Goal: Task Accomplishment & Management: Complete application form

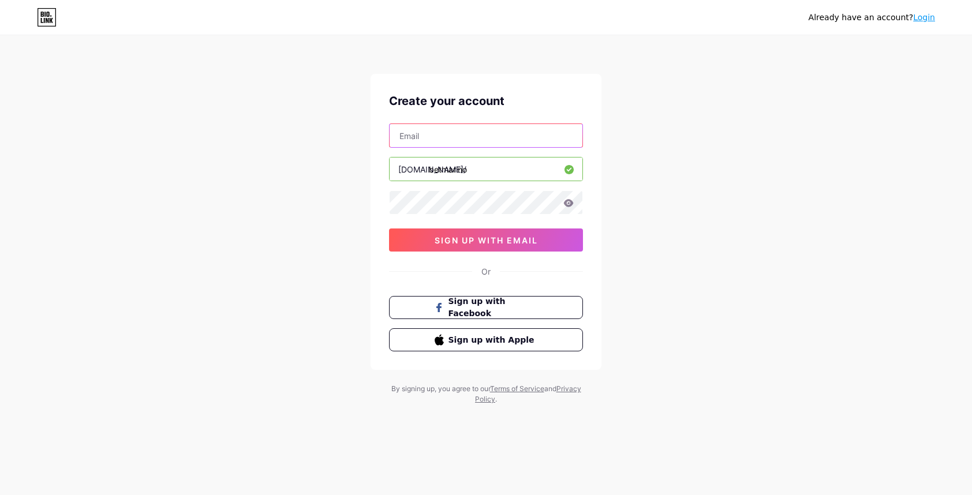
click at [473, 134] on input "text" at bounding box center [486, 135] width 193 height 23
type input "sinemakeyfimiz00@gmail.com"
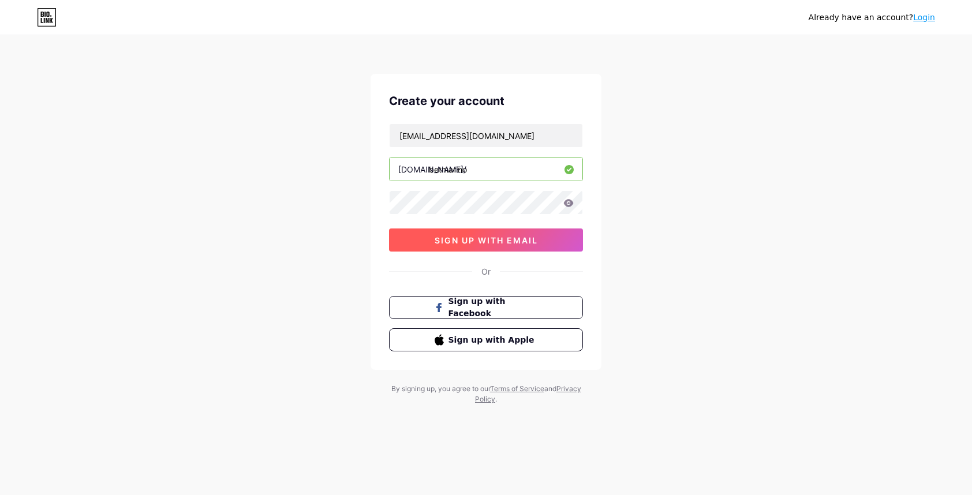
click at [482, 245] on button "sign up with email" at bounding box center [486, 240] width 194 height 23
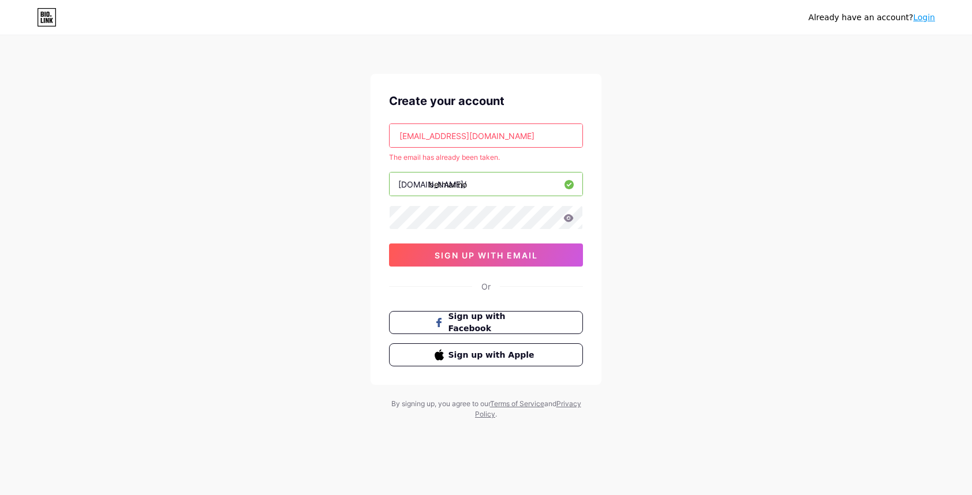
click at [926, 17] on link "Login" at bounding box center [924, 17] width 22 height 9
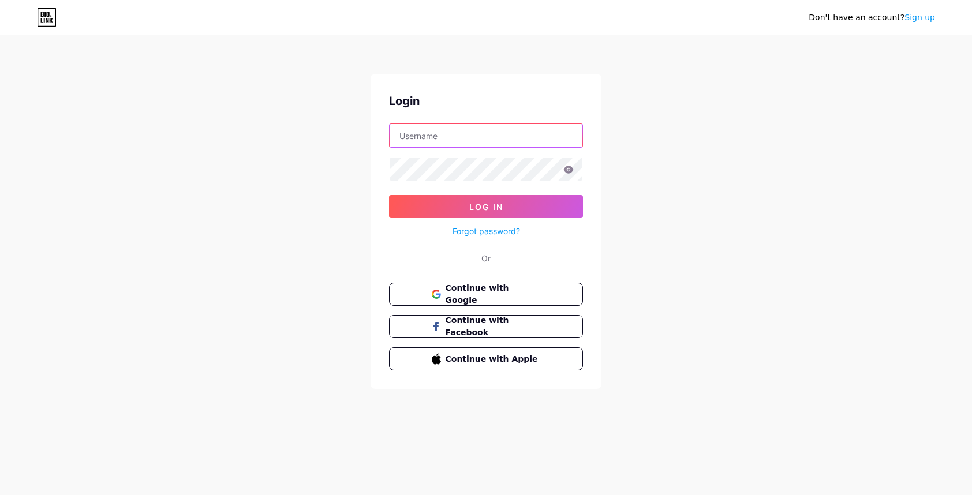
click at [432, 142] on input "text" at bounding box center [486, 135] width 193 height 23
type input "sinemakeyfimiz00@gmail.com"
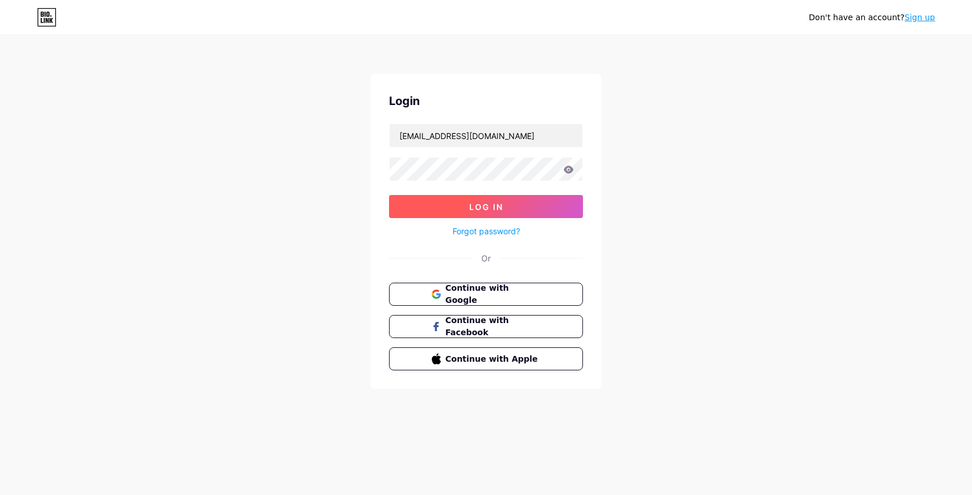
click at [473, 205] on span "Log In" at bounding box center [486, 207] width 34 height 10
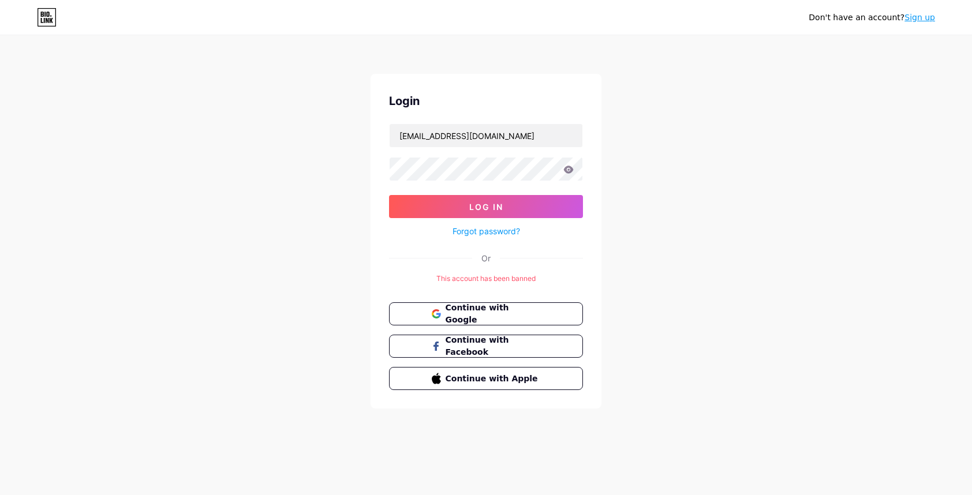
click at [484, 276] on div "This account has been banned" at bounding box center [486, 279] width 194 height 10
click at [620, 238] on div "Don't have an account? Sign up Login sinemakeyfimiz00@gmail.com Log In Forgot p…" at bounding box center [486, 223] width 972 height 446
click at [517, 311] on span "Continue with Google" at bounding box center [492, 314] width 96 height 25
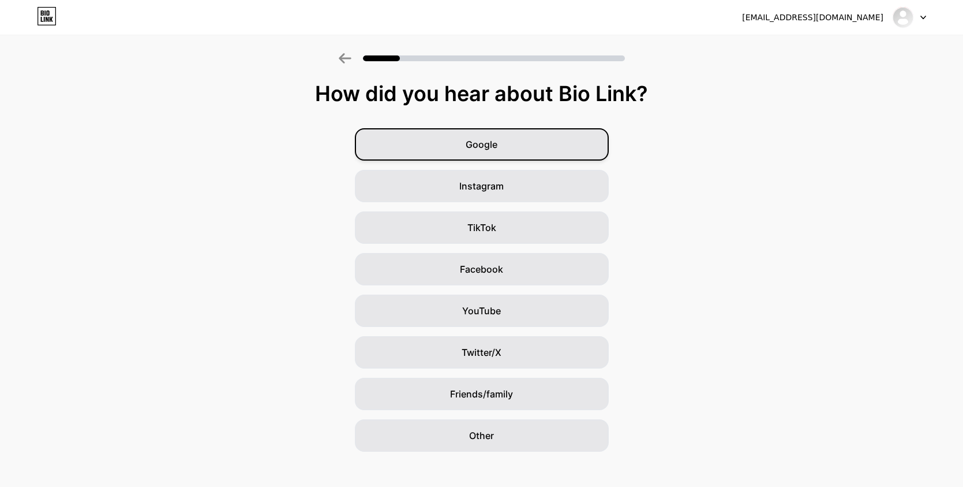
click at [498, 154] on div "Google" at bounding box center [482, 144] width 254 height 32
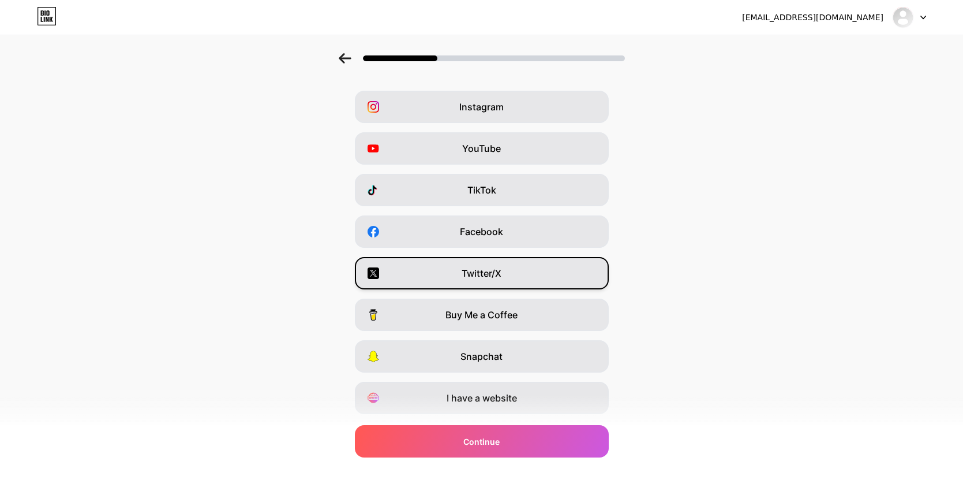
scroll to position [69, 0]
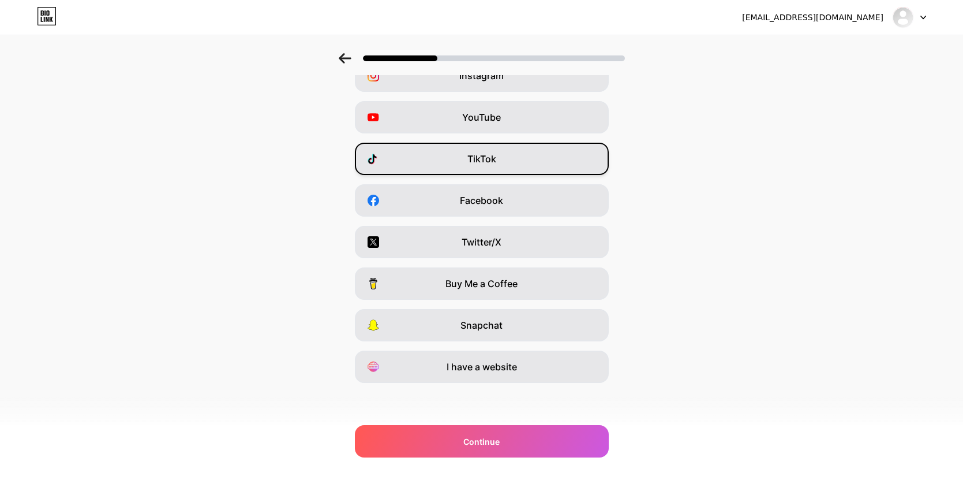
click at [505, 167] on div "TikTok" at bounding box center [482, 159] width 254 height 32
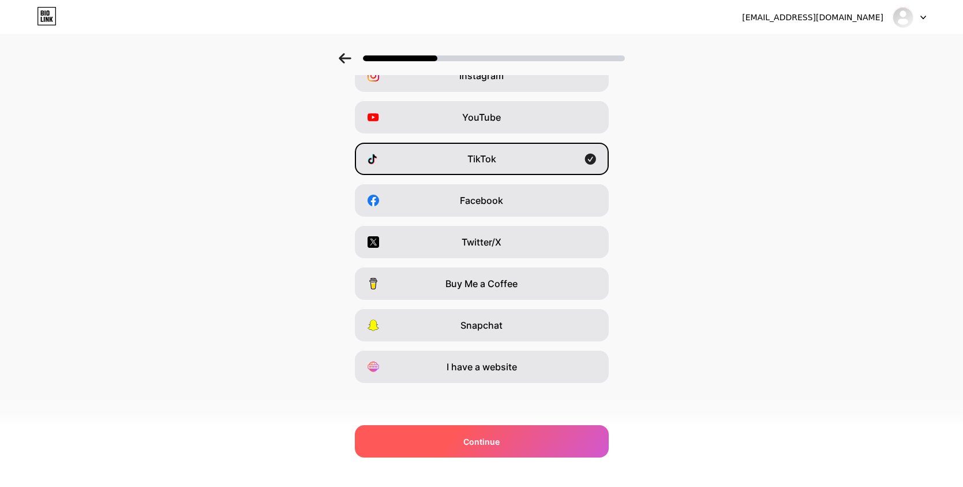
click at [480, 439] on span "Continue" at bounding box center [481, 441] width 36 height 12
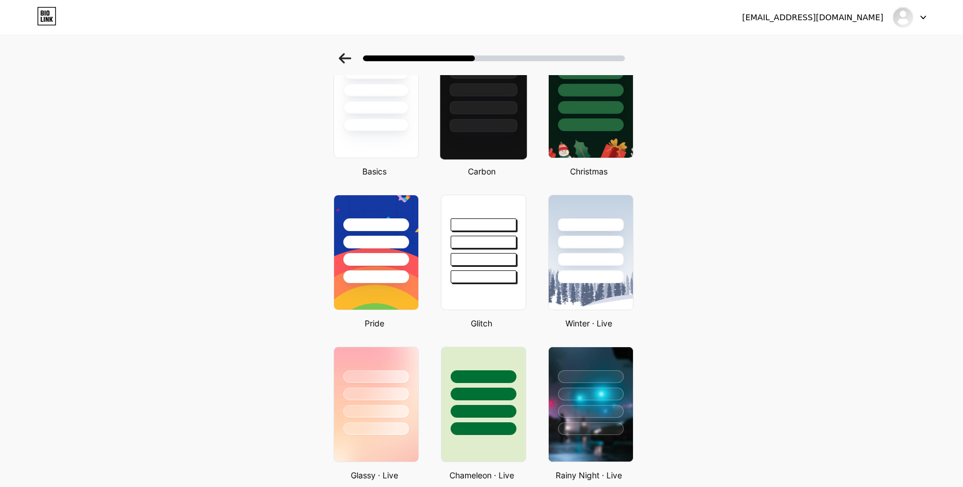
scroll to position [0, 0]
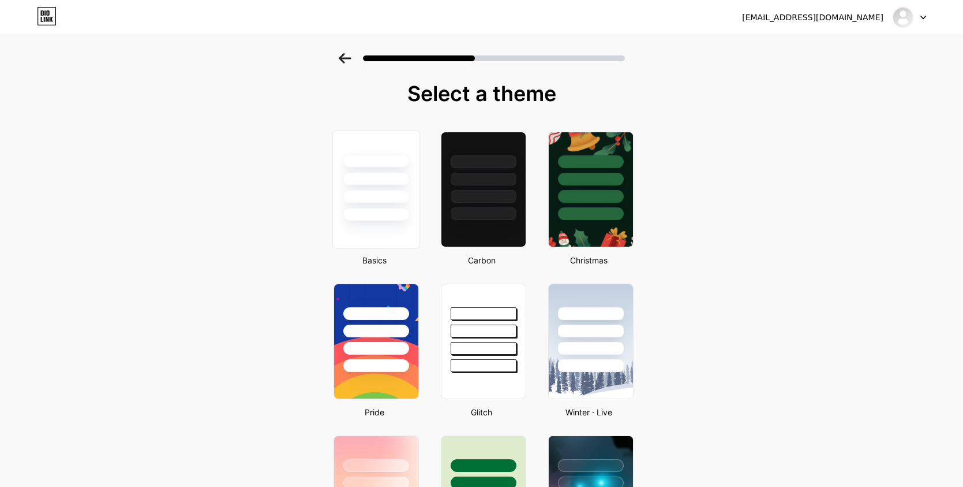
click at [374, 190] on div at bounding box center [376, 196] width 68 height 13
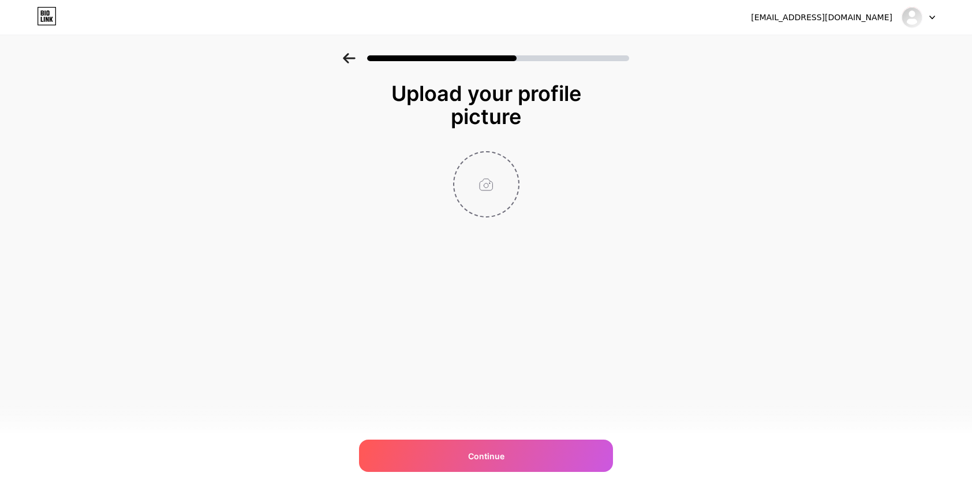
click at [490, 182] on input "file" at bounding box center [486, 184] width 64 height 64
type input "C:\fakepath\web.png"
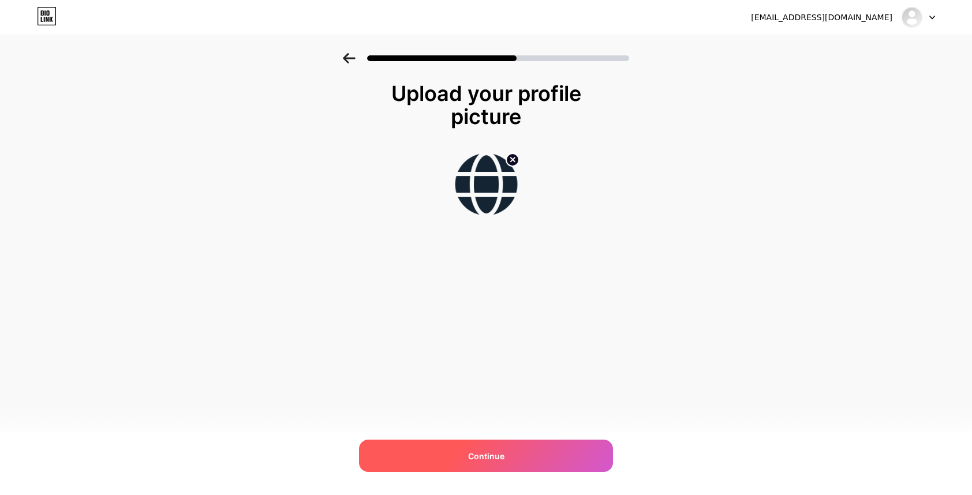
click at [504, 454] on div "Continue" at bounding box center [486, 456] width 254 height 32
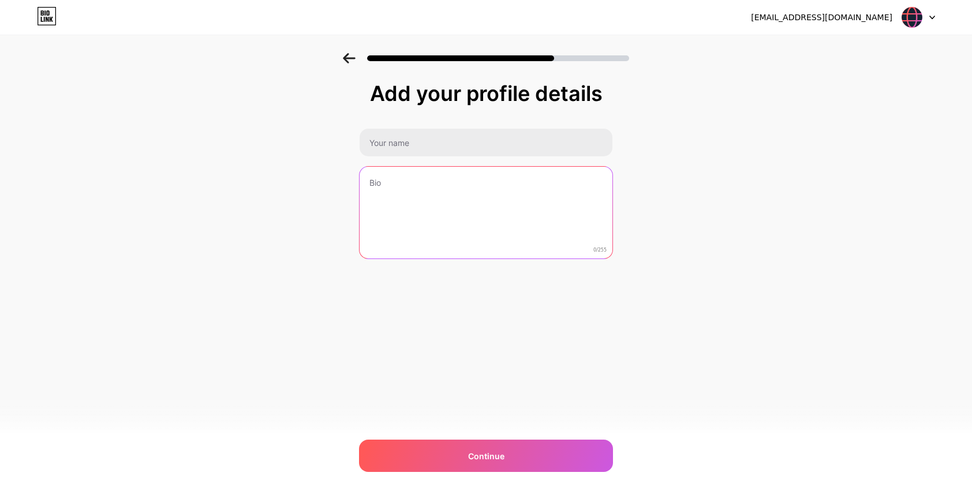
click at [439, 194] on textarea at bounding box center [486, 213] width 253 height 93
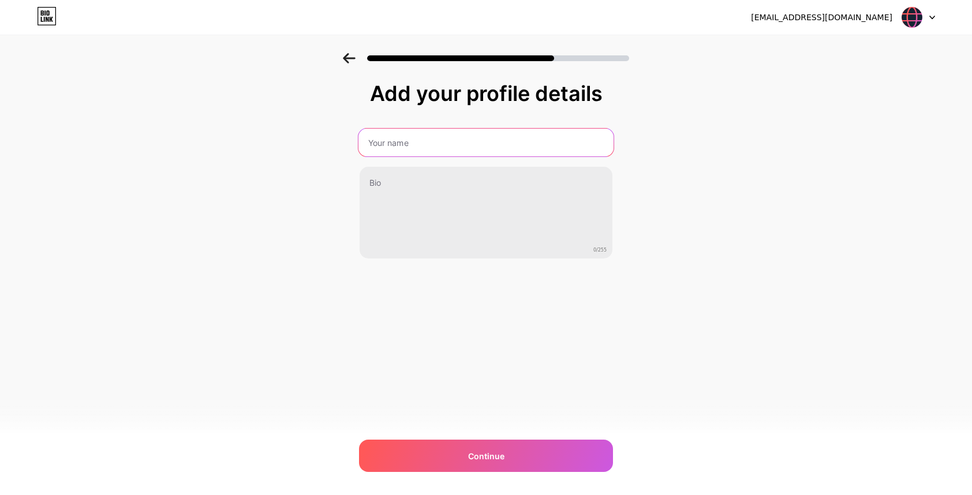
click at [429, 140] on input "text" at bounding box center [485, 143] width 255 height 28
type input "Betmarino"
click at [501, 320] on div "[EMAIL_ADDRESS][DOMAIN_NAME] Logout Link Copied Add your profile details Betmar…" at bounding box center [486, 247] width 972 height 495
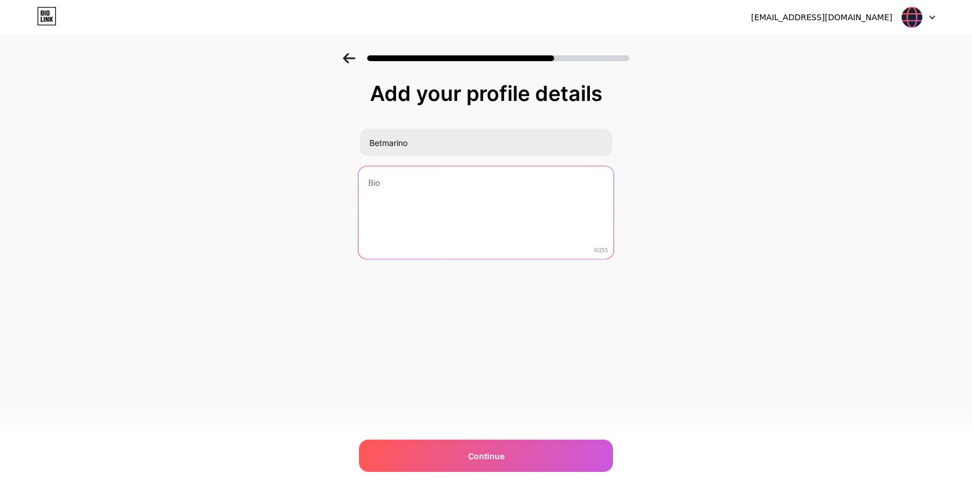
click at [489, 198] on textarea at bounding box center [485, 213] width 255 height 94
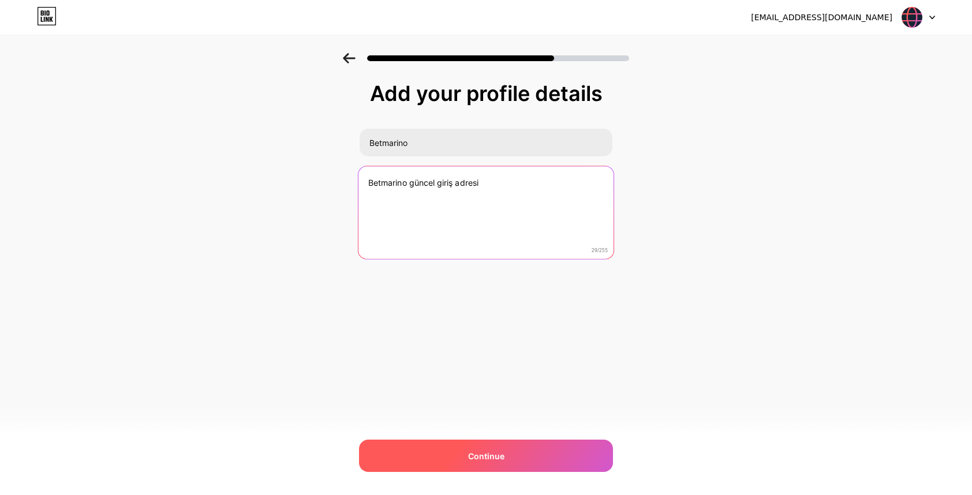
type textarea "Betmarino güncel giriş adresi"
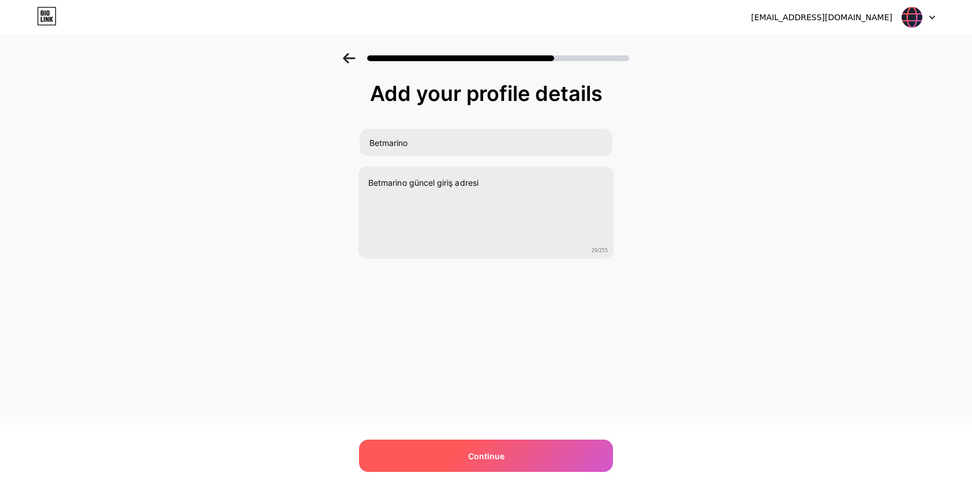
click at [510, 441] on div "Continue" at bounding box center [486, 456] width 254 height 32
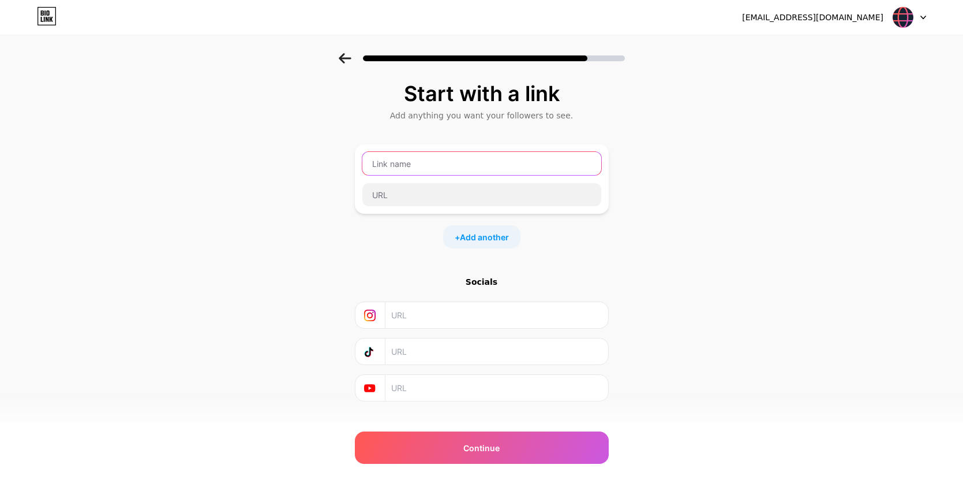
click at [437, 171] on input "text" at bounding box center [481, 163] width 239 height 23
type input "Betmarino"
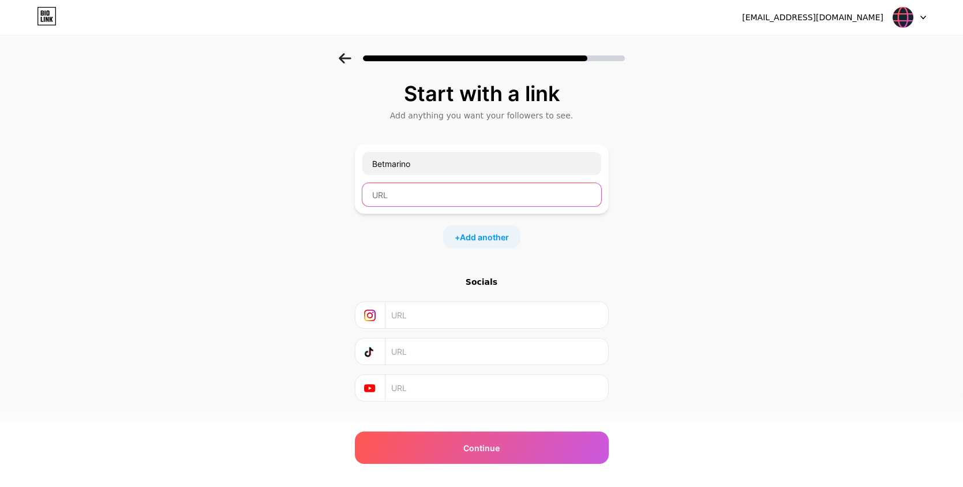
click at [439, 194] on input "text" at bounding box center [481, 194] width 239 height 23
type input "a"
click at [503, 206] on div "[DOMAIN_NAME]" at bounding box center [482, 194] width 240 height 24
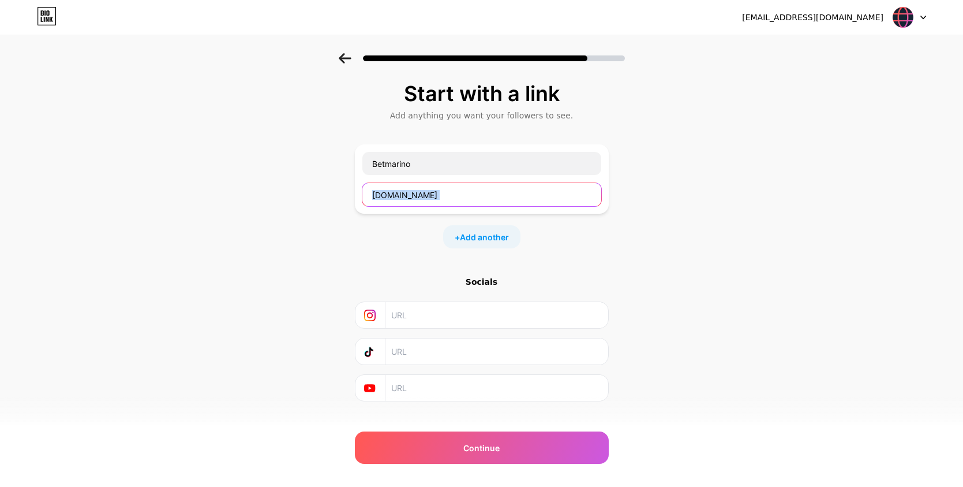
click at [507, 197] on input "[DOMAIN_NAME]" at bounding box center [481, 194] width 239 height 23
click at [470, 199] on input "[DOMAIN_NAME]" at bounding box center [481, 194] width 239 height 23
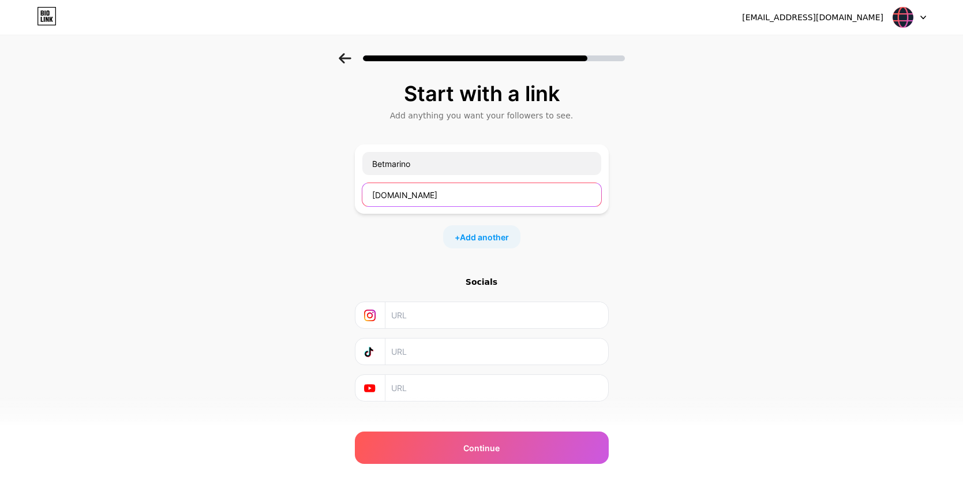
click at [470, 199] on input "[DOMAIN_NAME]" at bounding box center [481, 194] width 239 height 23
paste input "[URL][DOMAIN_NAME]"
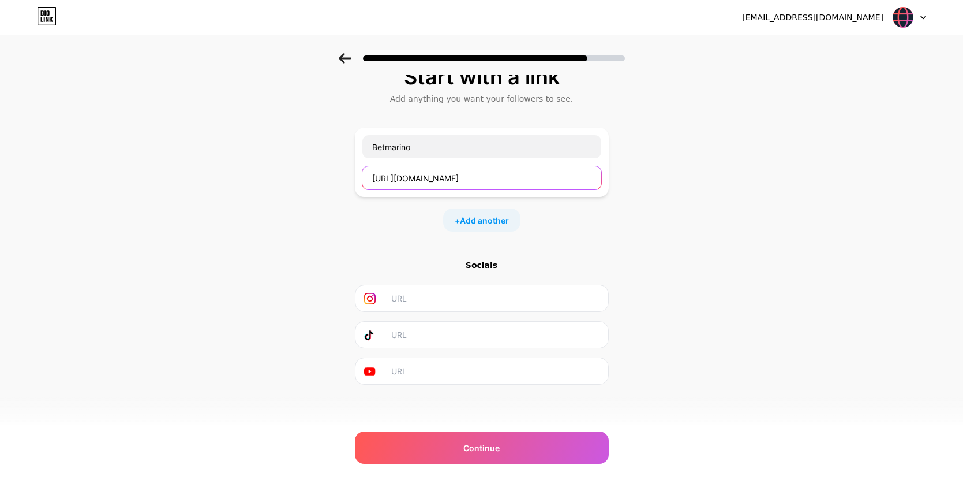
scroll to position [18, 0]
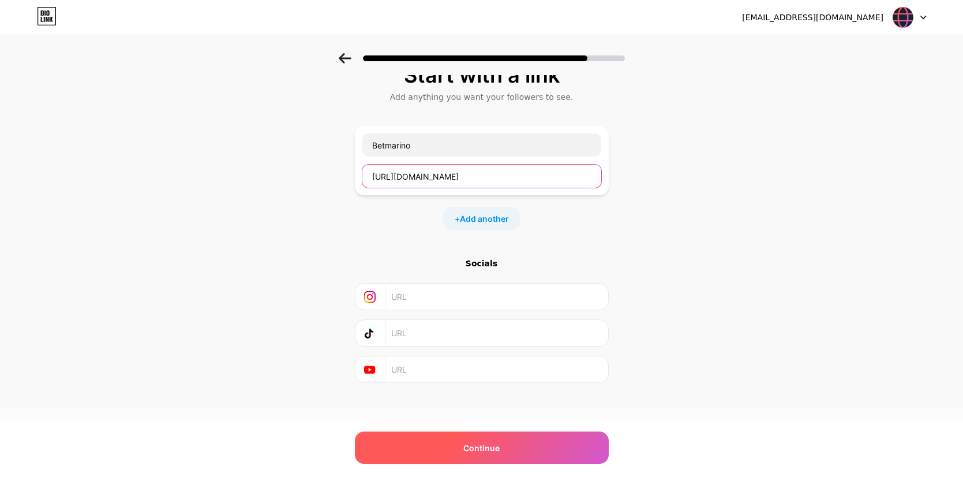
type input "[URL][DOMAIN_NAME]"
click at [481, 456] on div "Continue" at bounding box center [482, 447] width 254 height 32
click at [508, 451] on div "Continue" at bounding box center [482, 447] width 254 height 32
click at [534, 438] on div "Continue" at bounding box center [482, 447] width 254 height 32
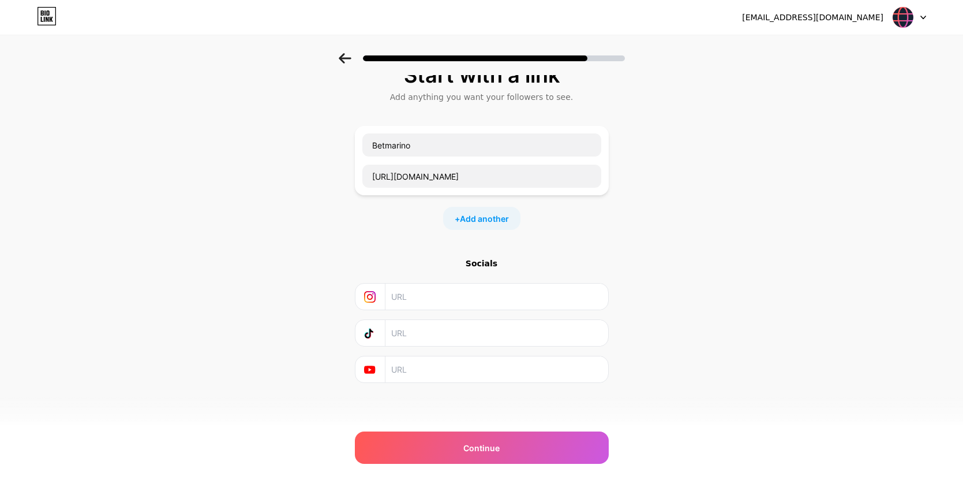
scroll to position [0, 0]
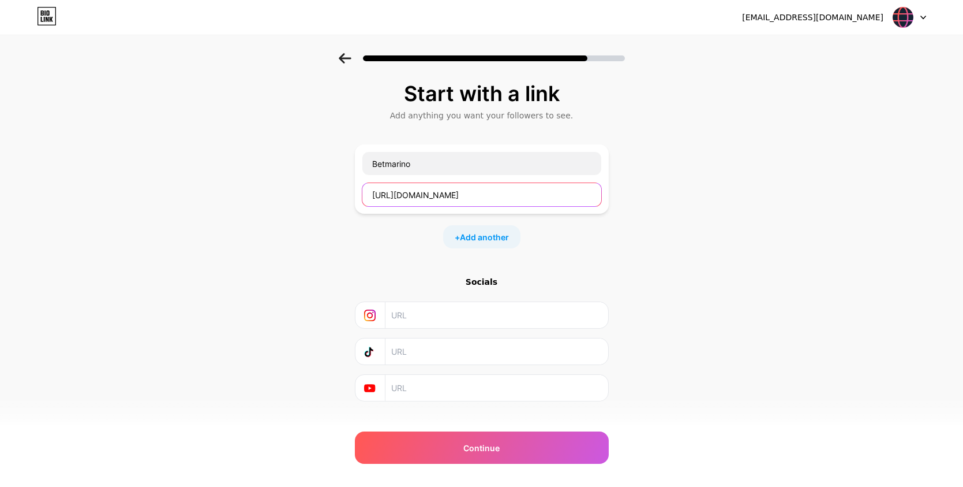
click at [480, 188] on input "[URL][DOMAIN_NAME]" at bounding box center [481, 194] width 239 height 23
click at [446, 313] on input "text" at bounding box center [495, 315] width 209 height 26
paste input "Resmi X (Twitter) Hesabımız:[DOMAIN_NAME][URL]"
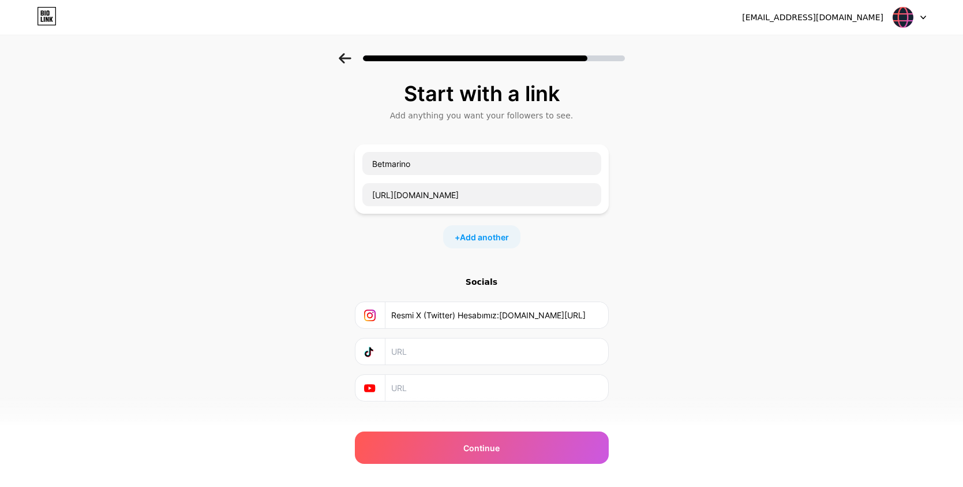
drag, startPoint x: 533, startPoint y: 315, endPoint x: 382, endPoint y: 316, distance: 151.2
click at [382, 316] on div "Resmi X (Twitter) Hesabımız:[DOMAIN_NAME][URL]" at bounding box center [481, 315] width 239 height 26
type input "socialmarino"
click at [420, 314] on input "socialmarino" at bounding box center [495, 315] width 209 height 26
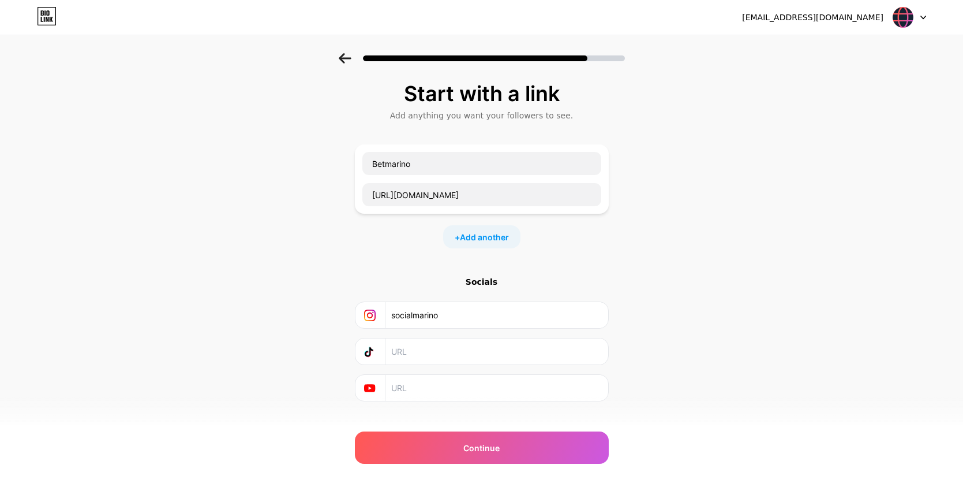
click at [420, 314] on input "socialmarino" at bounding box center [495, 315] width 209 height 26
click at [418, 348] on input "text" at bounding box center [495, 351] width 209 height 26
click at [413, 349] on input "text" at bounding box center [495, 351] width 209 height 26
paste input "[URL][DOMAIN_NAME]"
drag, startPoint x: 522, startPoint y: 349, endPoint x: 581, endPoint y: 349, distance: 58.3
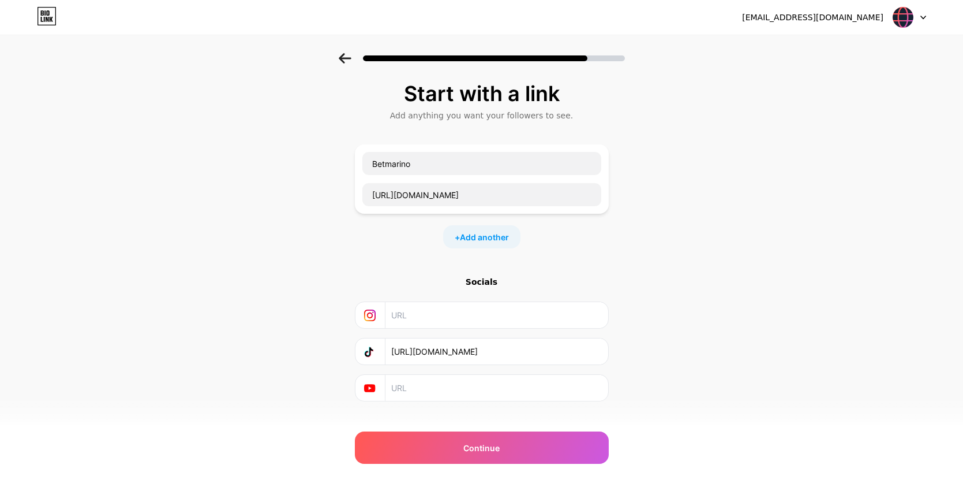
click at [581, 349] on input "[URL][DOMAIN_NAME]" at bounding box center [495, 351] width 209 height 26
type input "[URL][DOMAIN_NAME]"
click at [432, 391] on input "text" at bounding box center [495, 388] width 209 height 26
paste input "[URL][DOMAIN_NAME]"
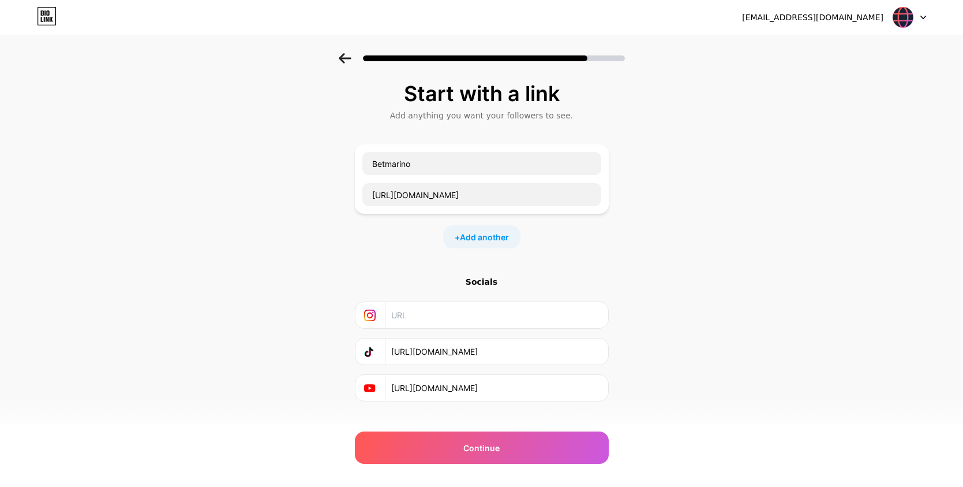
type input "[URL][DOMAIN_NAME]"
click at [424, 313] on input "text" at bounding box center [495, 315] width 209 height 26
paste input "Resmi Instagram Hesabımız:[DOMAIN_NAME][URL]"
drag, startPoint x: 497, startPoint y: 315, endPoint x: 334, endPoint y: 315, distance: 163.3
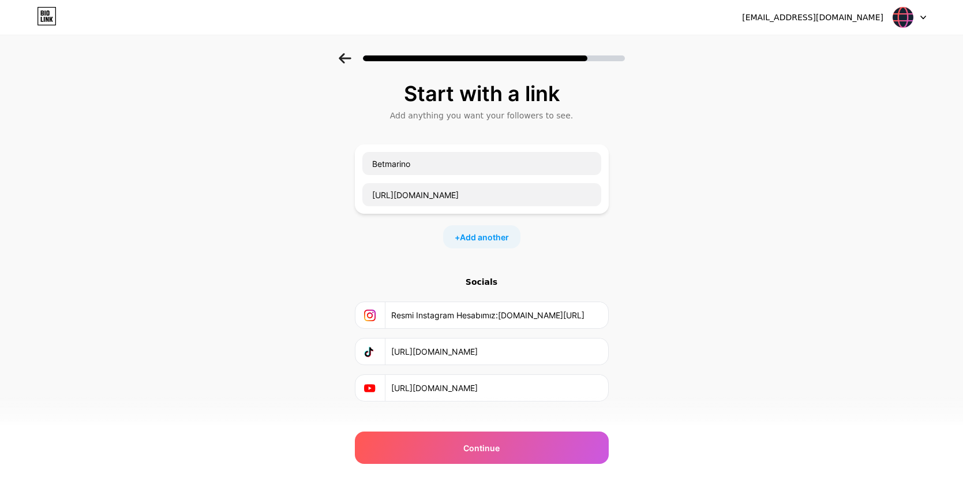
click at [334, 315] on div "Start with a link Add anything you want your followers to see. Betmarino [URL][…" at bounding box center [481, 256] width 963 height 406
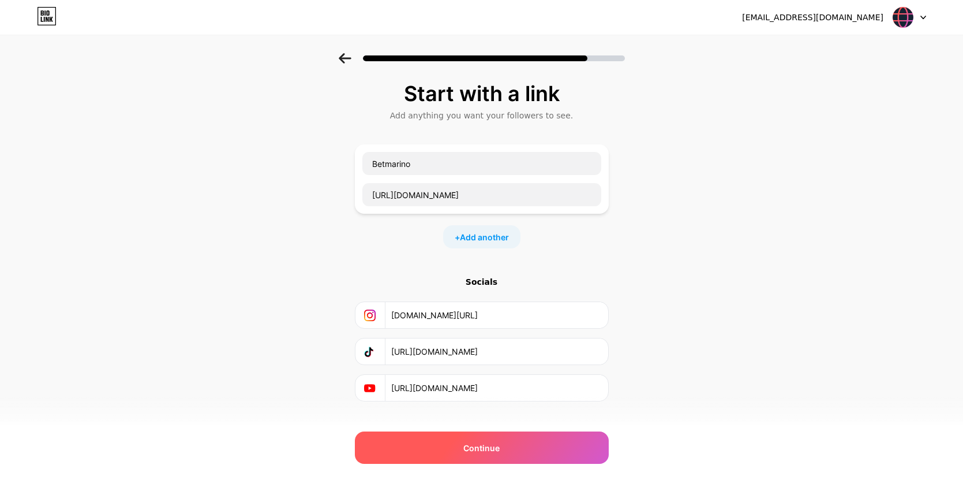
type input "[DOMAIN_NAME][URL]"
click at [458, 447] on div "Continue" at bounding box center [482, 447] width 254 height 32
click at [466, 447] on div "Continue" at bounding box center [482, 447] width 254 height 32
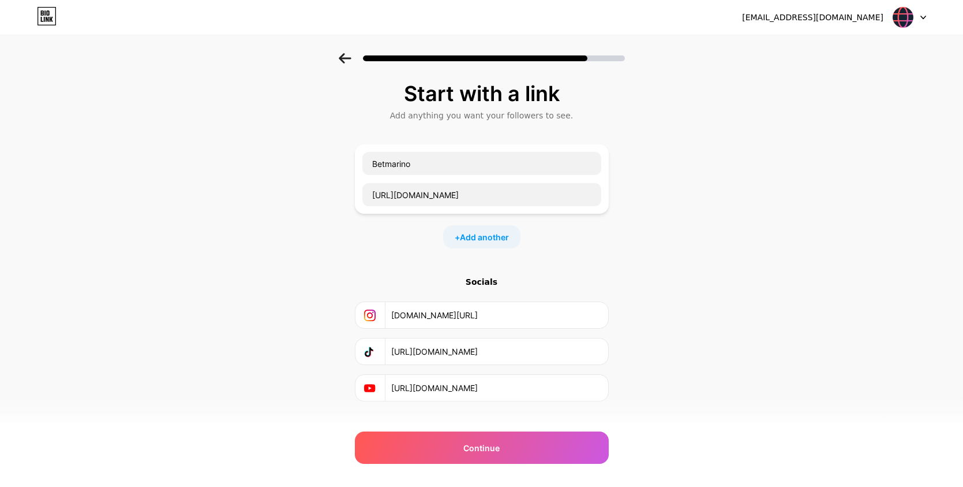
scroll to position [18, 0]
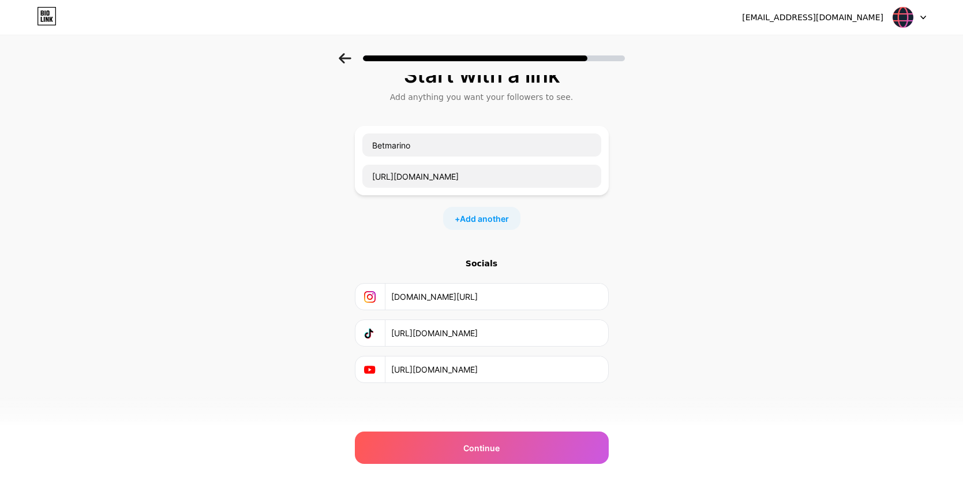
click at [526, 290] on input "[DOMAIN_NAME][URL]" at bounding box center [495, 296] width 209 height 26
click at [492, 215] on span "Add another" at bounding box center [484, 218] width 49 height 12
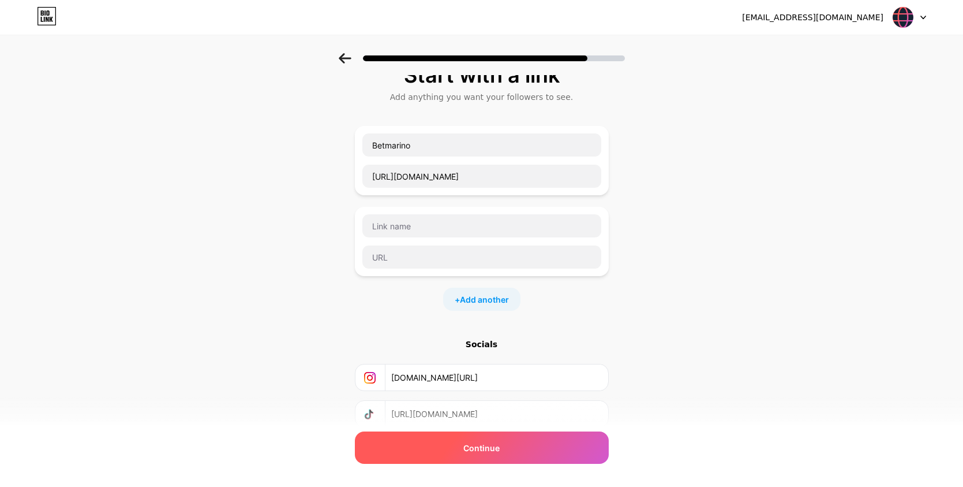
click at [486, 442] on span "Continue" at bounding box center [481, 447] width 36 height 12
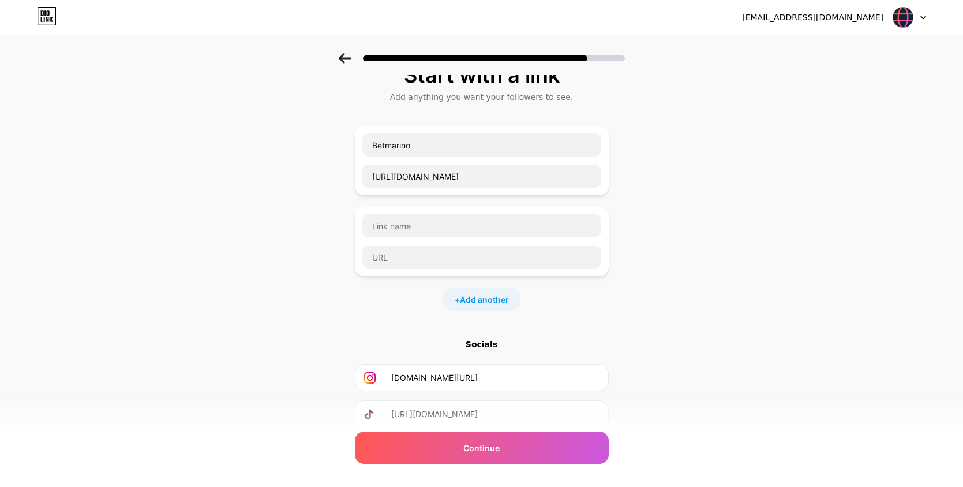
scroll to position [0, 0]
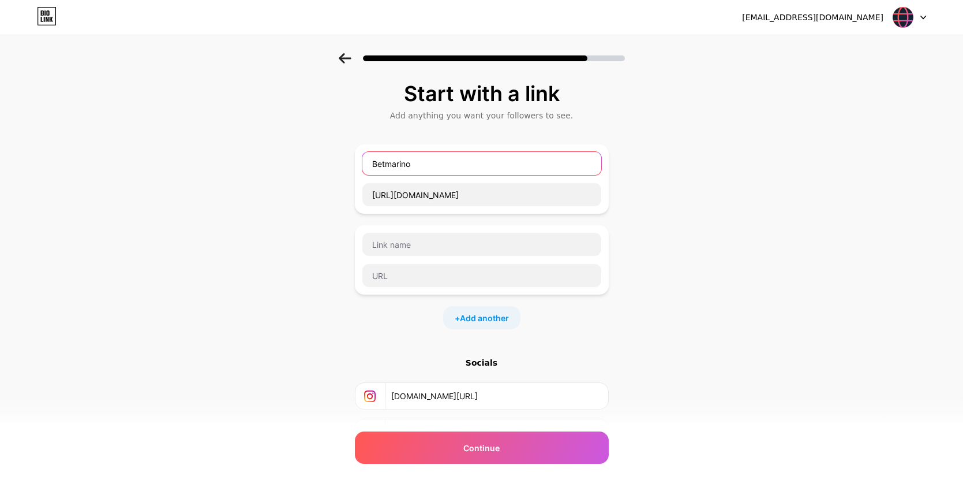
click at [472, 167] on input "Betmarino" at bounding box center [481, 163] width 239 height 23
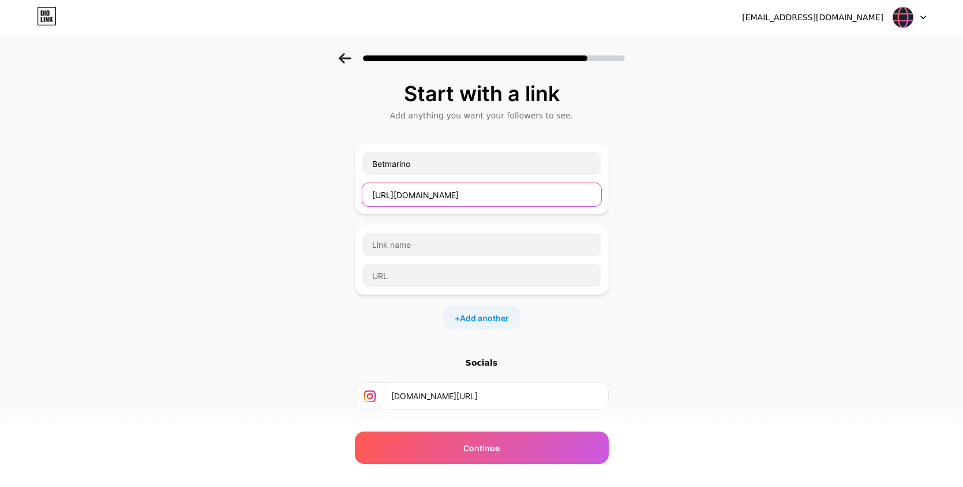
click at [489, 185] on input "[URL][DOMAIN_NAME]" at bounding box center [481, 194] width 239 height 23
click at [500, 194] on input "[URL][DOMAIN_NAME]" at bounding box center [481, 194] width 239 height 23
click at [503, 115] on div "Add anything you want your followers to see." at bounding box center [482, 116] width 242 height 12
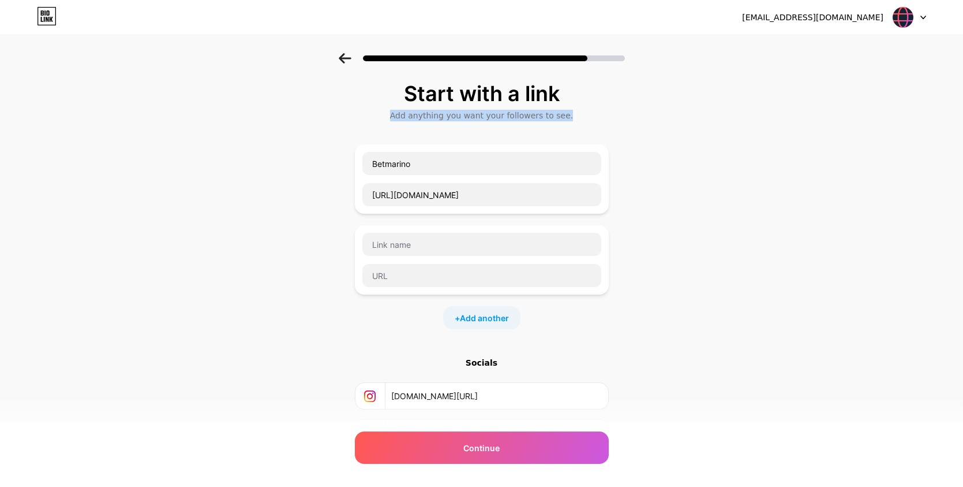
click at [503, 115] on div "Add anything you want your followers to see." at bounding box center [482, 116] width 242 height 12
click at [697, 118] on div "Start with a link Add anything you want your followers to see. Betmarino [URL][…" at bounding box center [481, 296] width 963 height 487
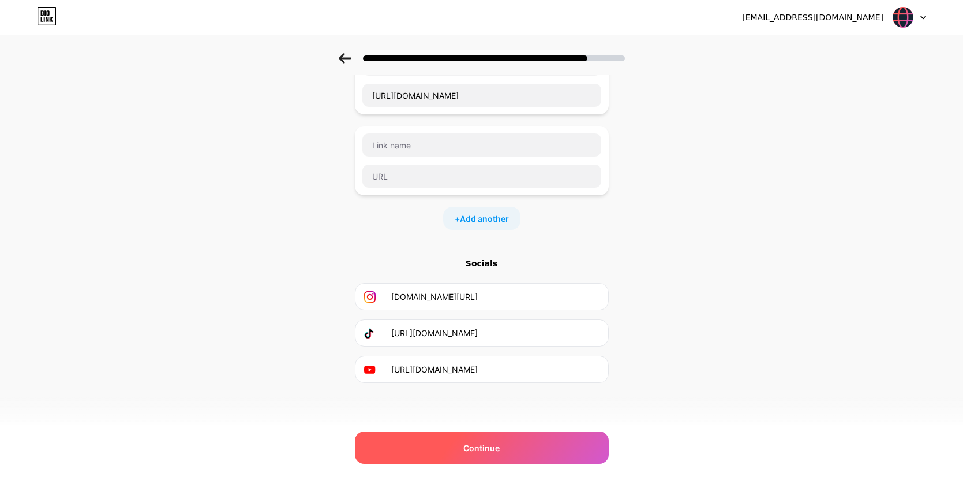
click at [455, 458] on div "Continue" at bounding box center [482, 447] width 254 height 32
click at [462, 437] on div "Continue" at bounding box center [482, 447] width 254 height 32
click at [463, 446] on div "Continue" at bounding box center [482, 447] width 254 height 32
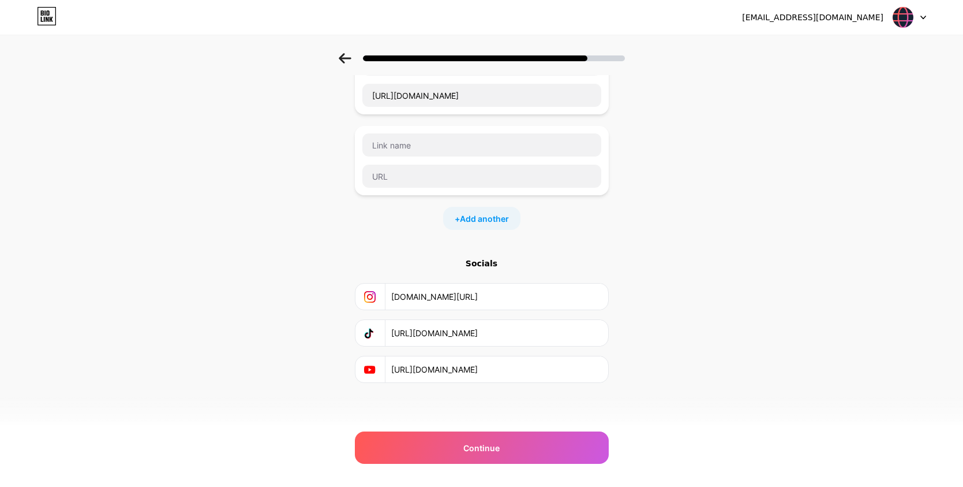
click at [479, 130] on div at bounding box center [482, 160] width 254 height 69
click at [475, 142] on input "text" at bounding box center [481, 144] width 239 height 23
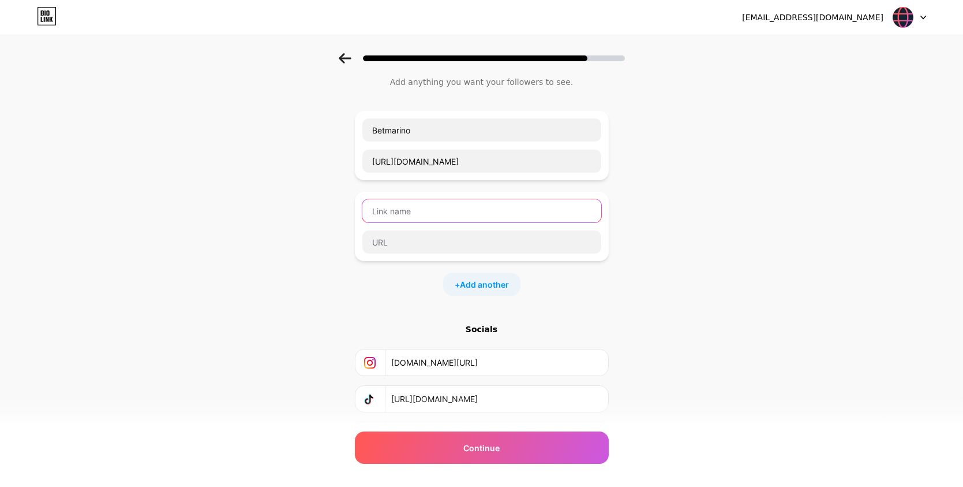
scroll to position [10, 0]
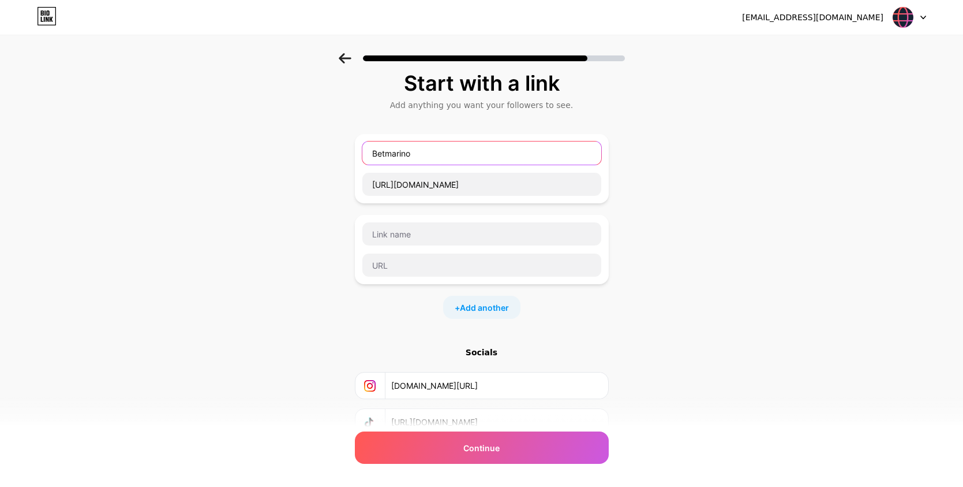
click at [450, 147] on input "Betmarino" at bounding box center [481, 152] width 239 height 23
click at [448, 149] on input "Betmarino" at bounding box center [481, 152] width 239 height 23
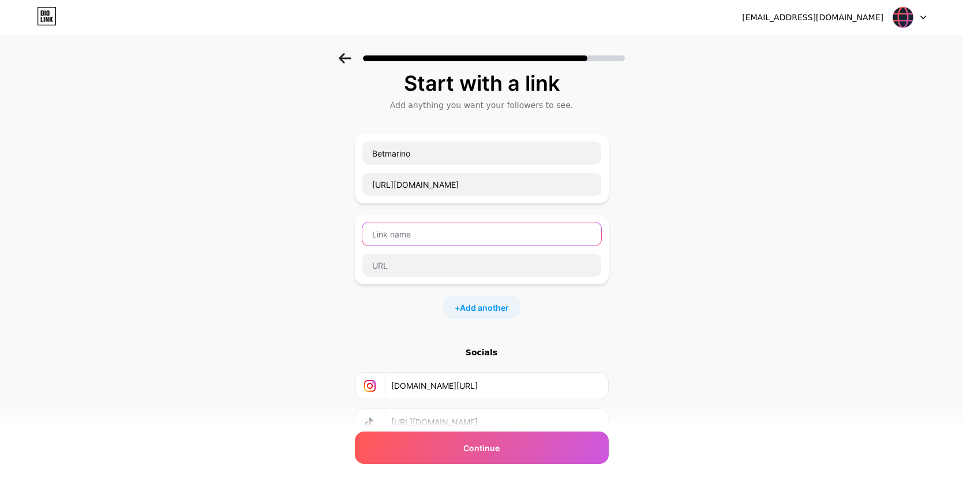
click at [417, 232] on input "text" at bounding box center [481, 233] width 239 height 23
paste input "Betmarino"
type input "[PERSON_NAME]"
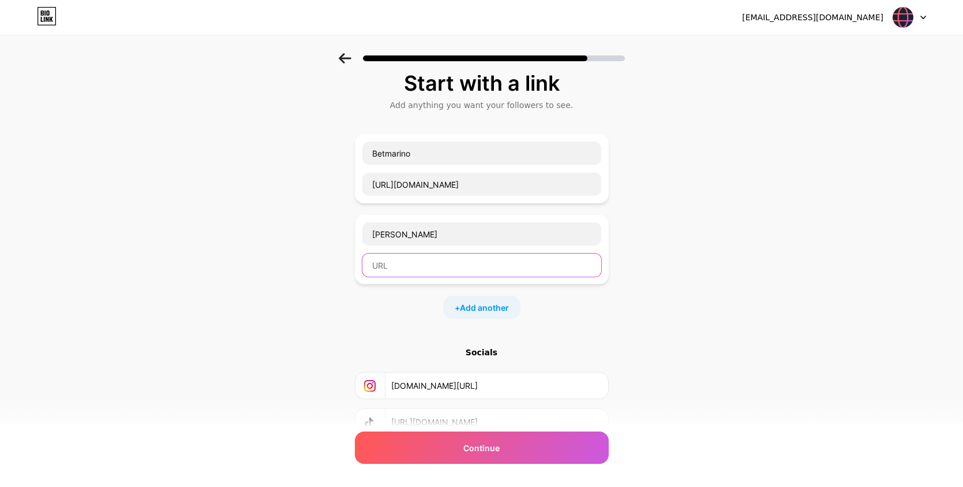
click at [416, 276] on input "text" at bounding box center [481, 264] width 239 height 23
paste input "[URL][DOMAIN_NAME]"
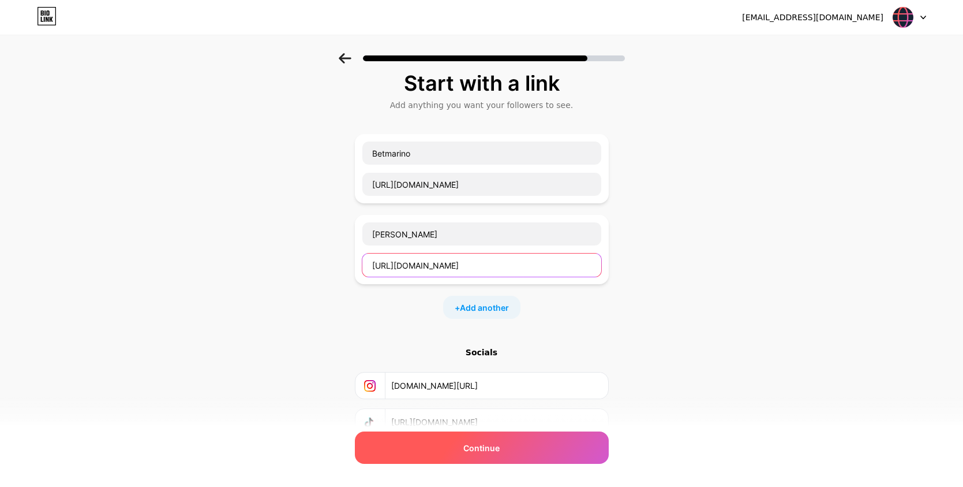
type input "[URL][DOMAIN_NAME]"
click at [441, 448] on div "Continue" at bounding box center [482, 447] width 254 height 32
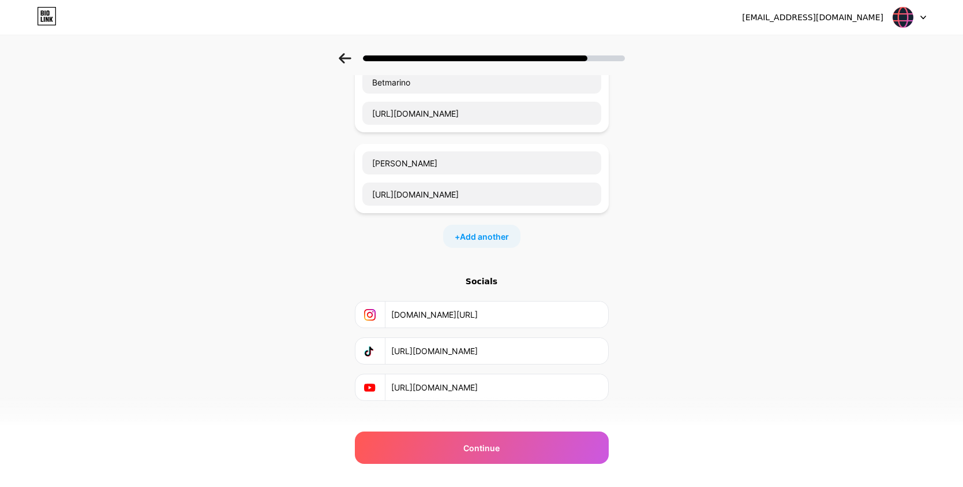
scroll to position [99, 0]
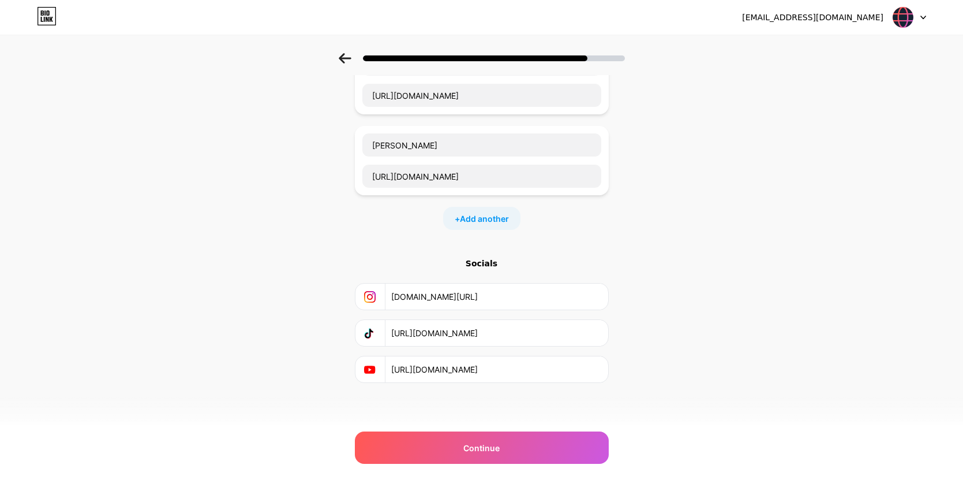
drag, startPoint x: 489, startPoint y: 332, endPoint x: 542, endPoint y: 332, distance: 53.1
click at [542, 332] on input "[URL][DOMAIN_NAME]" at bounding box center [495, 333] width 209 height 26
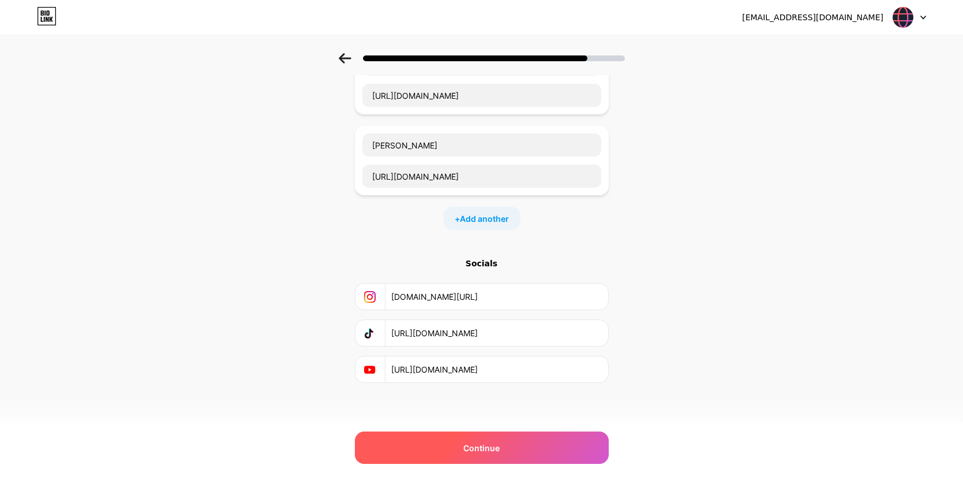
type input "[URL][DOMAIN_NAME]"
click at [500, 436] on div "Continue" at bounding box center [482, 447] width 254 height 32
click at [500, 455] on div "Continue" at bounding box center [482, 447] width 254 height 32
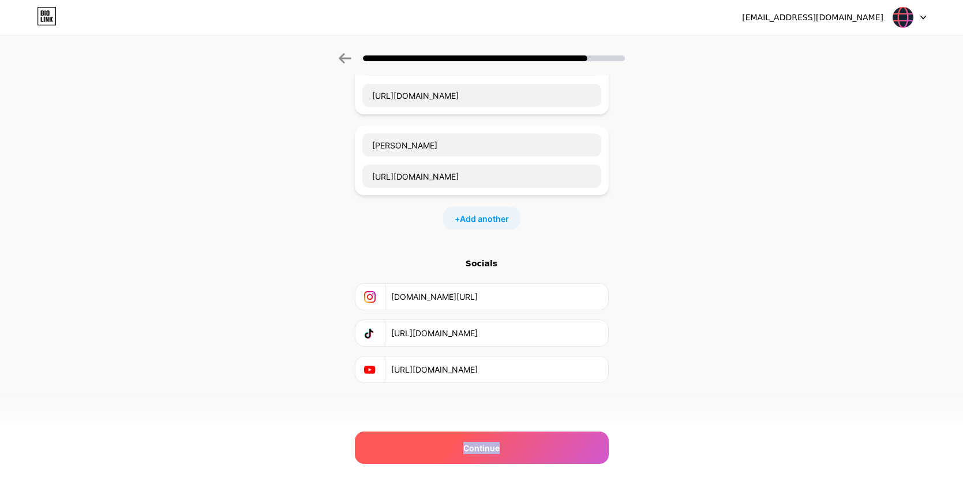
click at [500, 455] on div "Continue" at bounding box center [482, 447] width 254 height 32
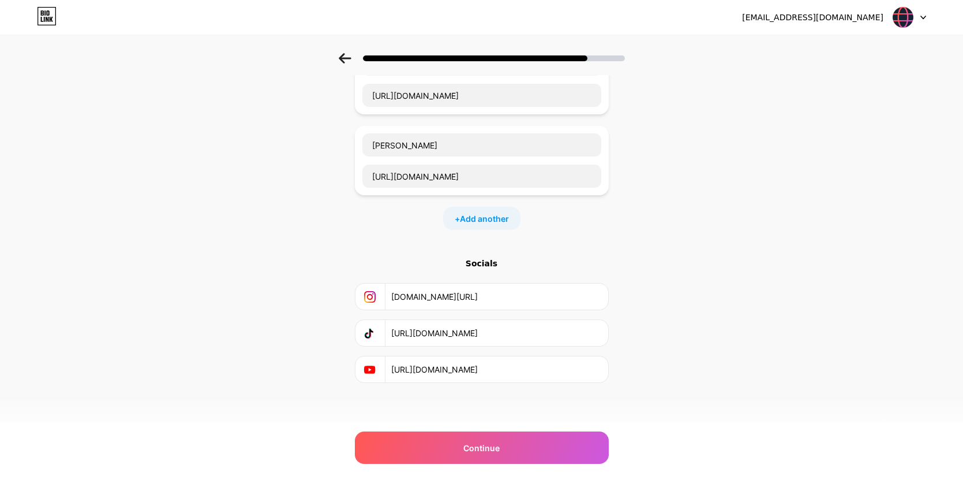
click at [680, 420] on div "Start with a link Add anything you want your followers to see. Betmarino [URL][…" at bounding box center [481, 197] width 963 height 487
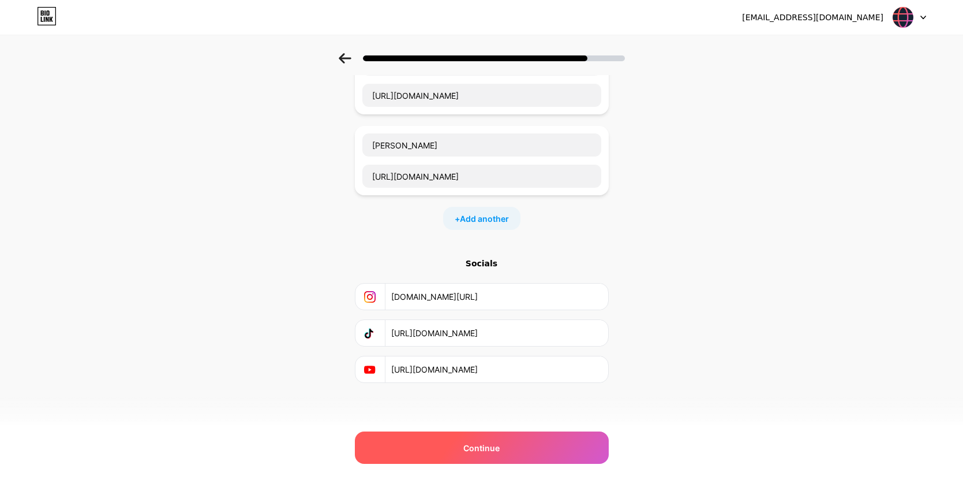
click at [562, 461] on div "Continue" at bounding box center [482, 447] width 254 height 32
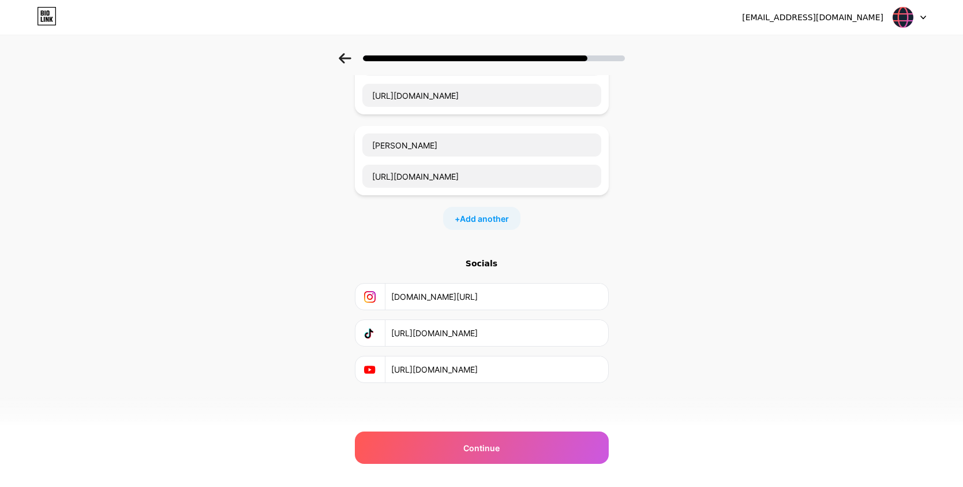
scroll to position [99, 9]
click at [349, 57] on icon at bounding box center [345, 58] width 12 height 10
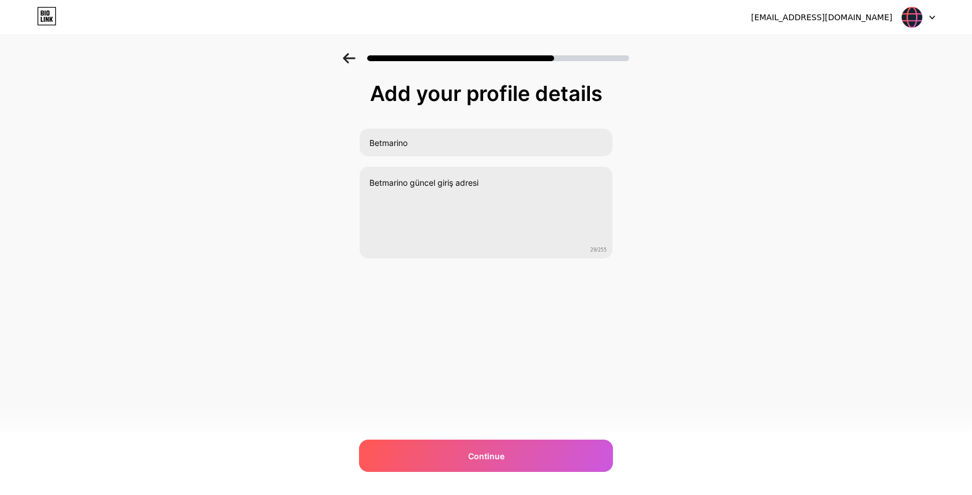
click at [350, 57] on icon at bounding box center [349, 58] width 13 height 10
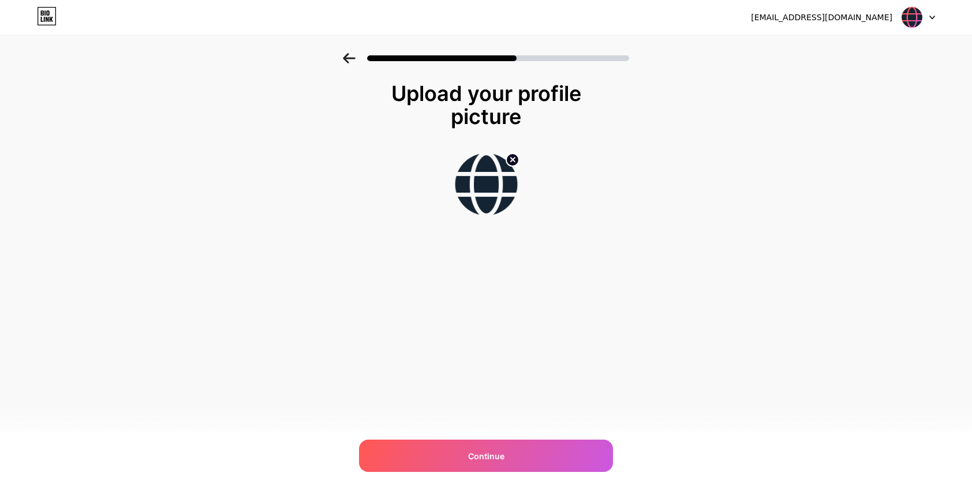
click at [350, 57] on icon at bounding box center [349, 58] width 13 height 10
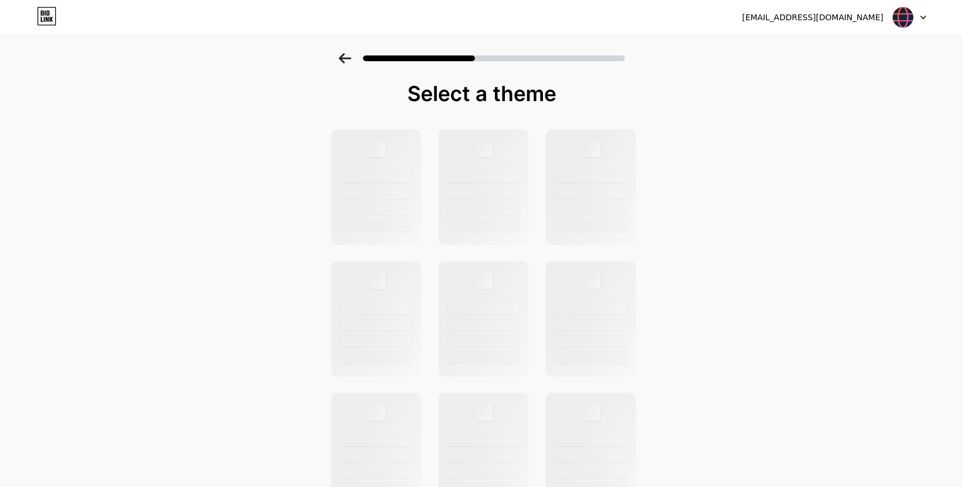
click at [350, 57] on icon at bounding box center [345, 58] width 13 height 10
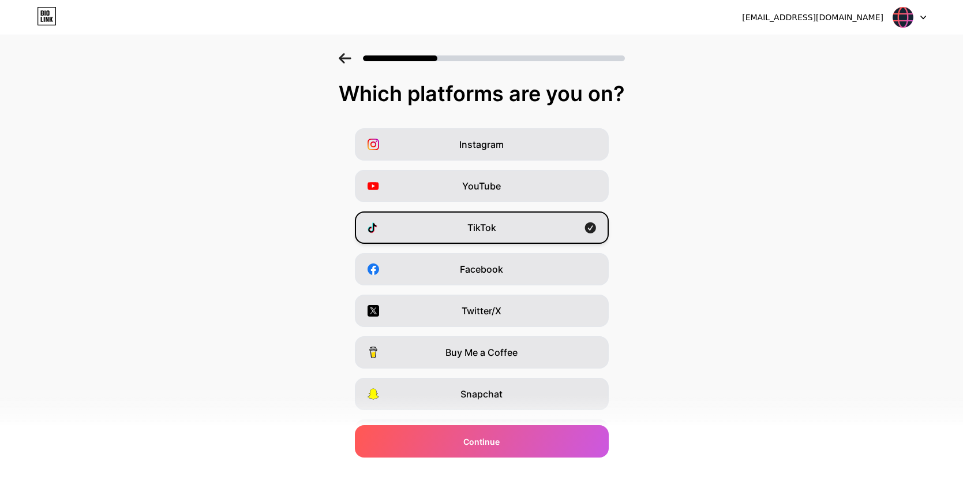
click at [583, 229] on div "TikTok" at bounding box center [482, 227] width 254 height 32
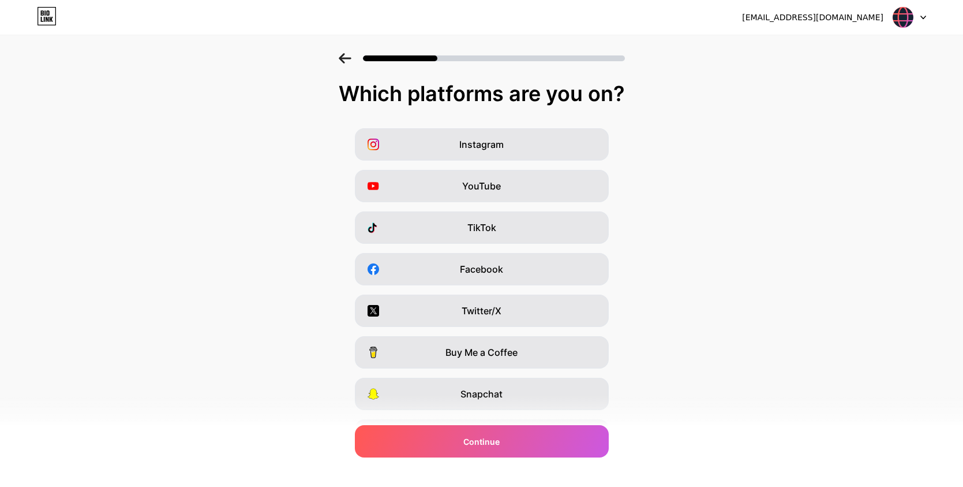
click at [585, 84] on div "Which platforms are you on?" at bounding box center [482, 93] width 940 height 23
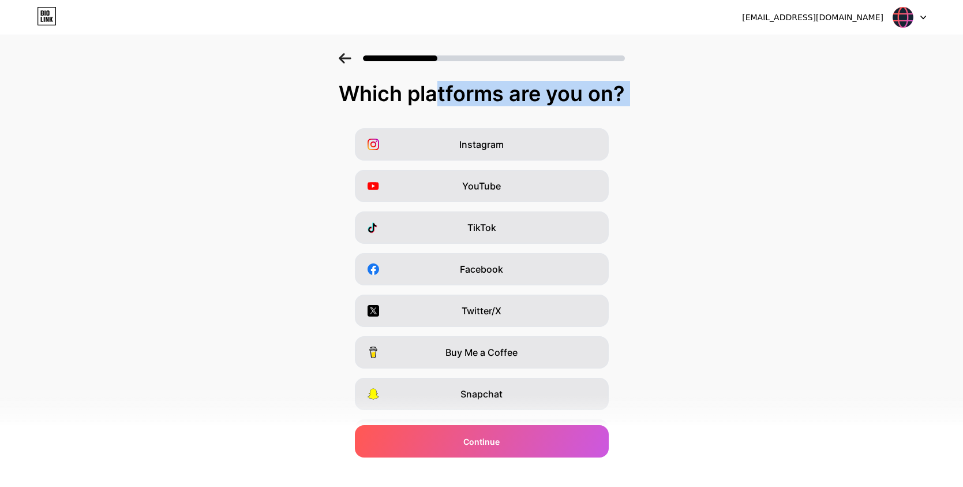
click at [585, 84] on div "Which platforms are you on?" at bounding box center [482, 93] width 940 height 23
click at [678, 102] on div "Which platforms are you on?" at bounding box center [482, 93] width 940 height 23
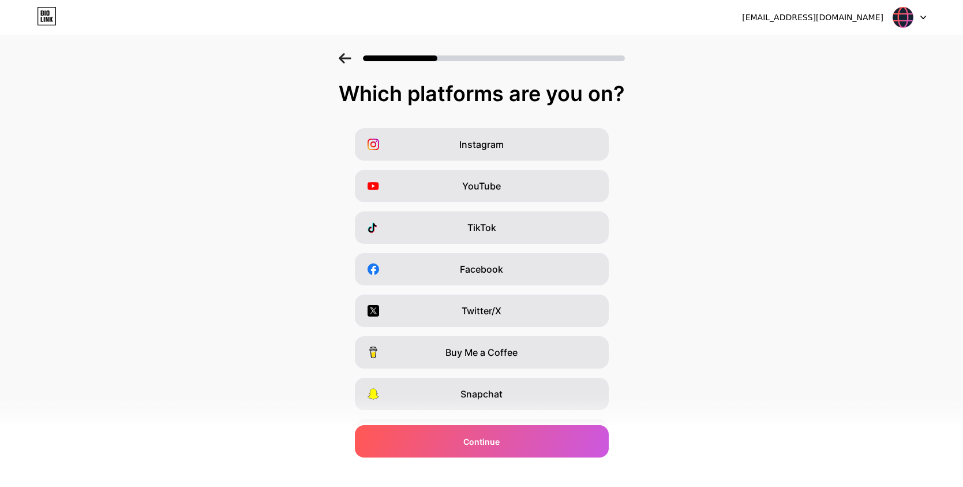
scroll to position [69, 0]
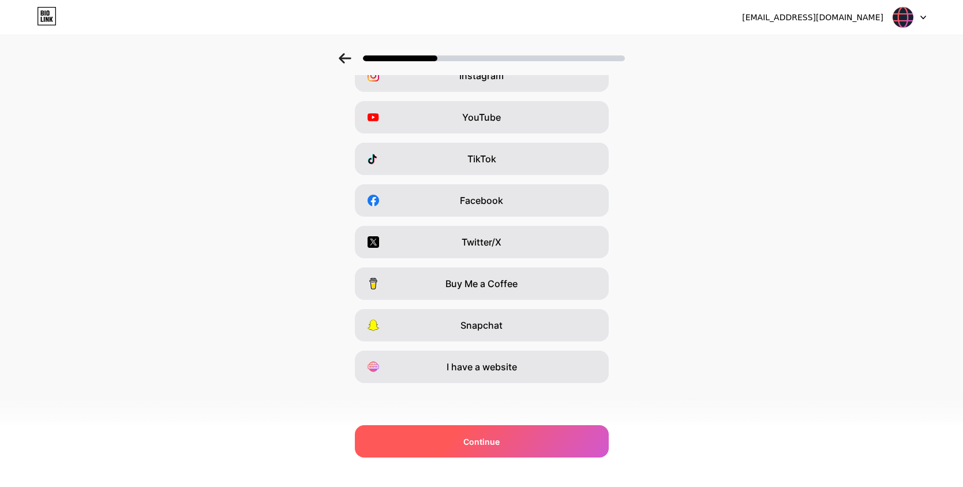
click at [541, 436] on div "Continue" at bounding box center [482, 441] width 254 height 32
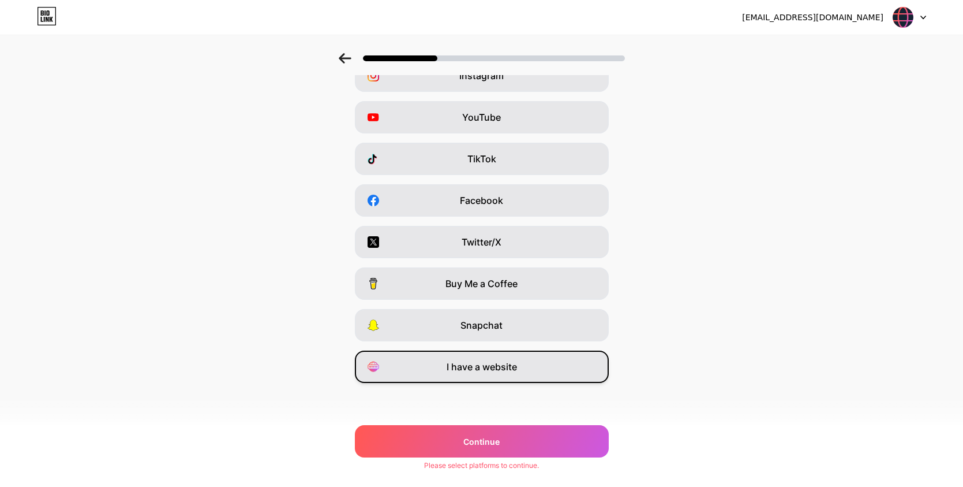
click at [542, 364] on div "I have a website" at bounding box center [482, 366] width 254 height 32
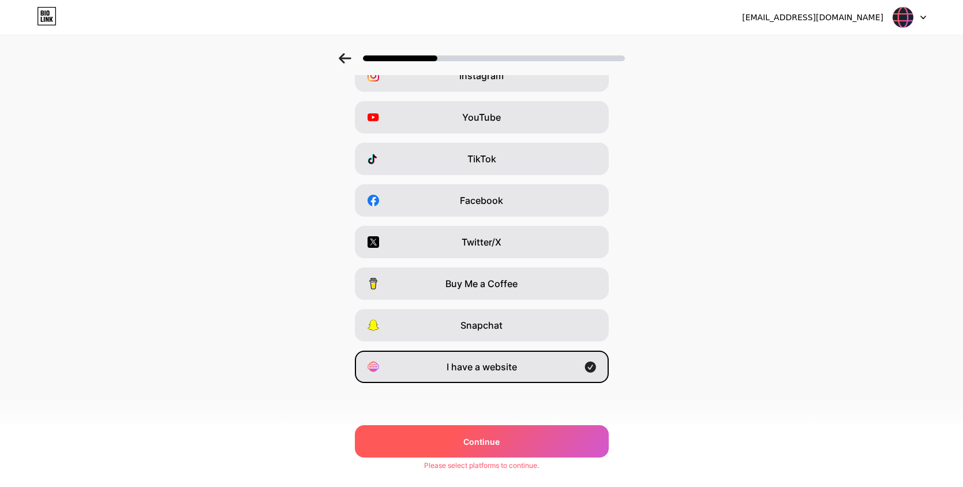
click at [519, 440] on div "Continue" at bounding box center [482, 441] width 254 height 32
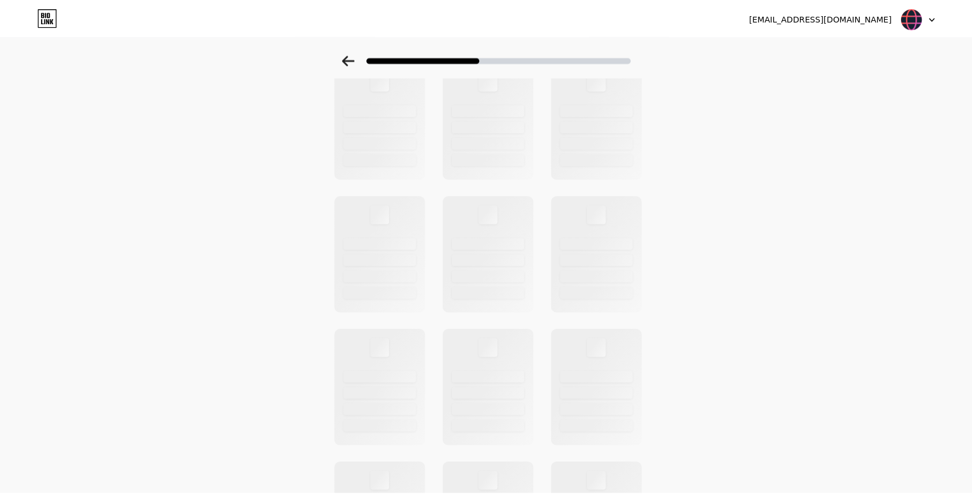
scroll to position [0, 0]
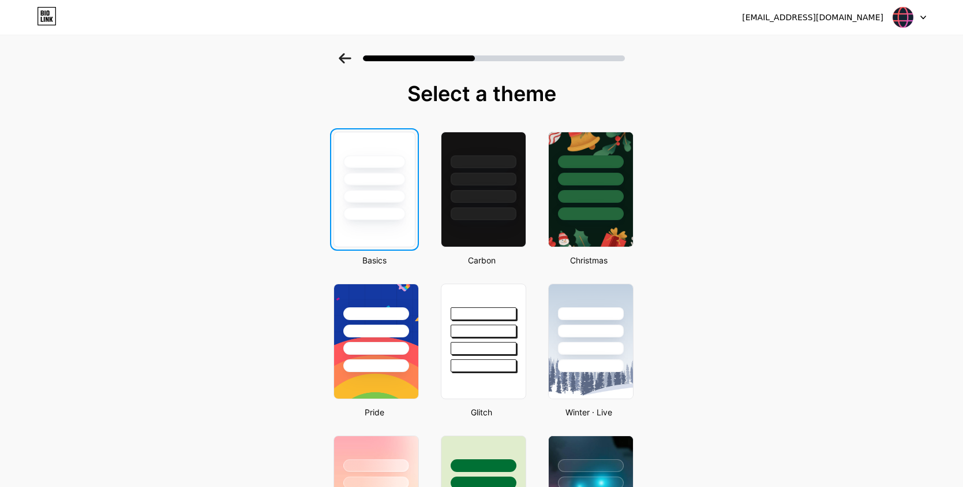
click at [396, 190] on div at bounding box center [374, 196] width 62 height 13
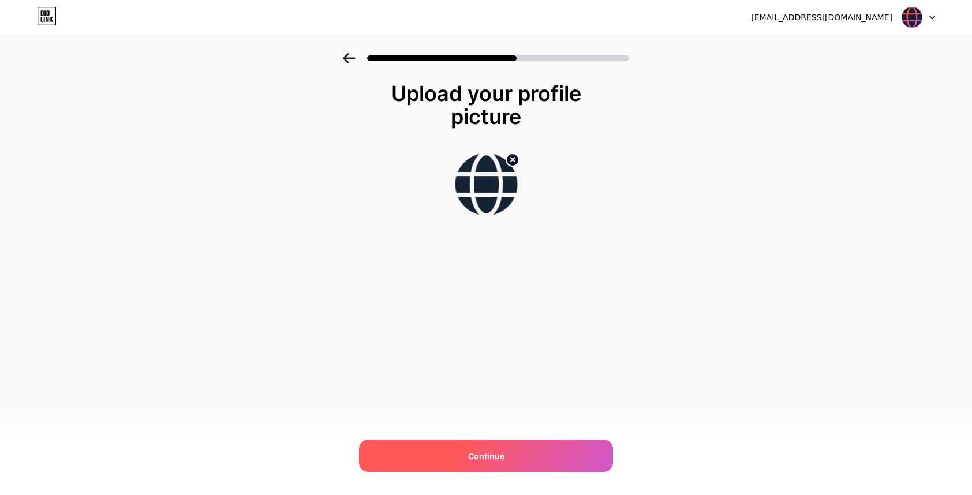
click at [472, 452] on span "Continue" at bounding box center [486, 456] width 36 height 12
click at [491, 458] on span "Continue" at bounding box center [486, 456] width 36 height 12
click at [499, 440] on div "Continue" at bounding box center [486, 456] width 254 height 32
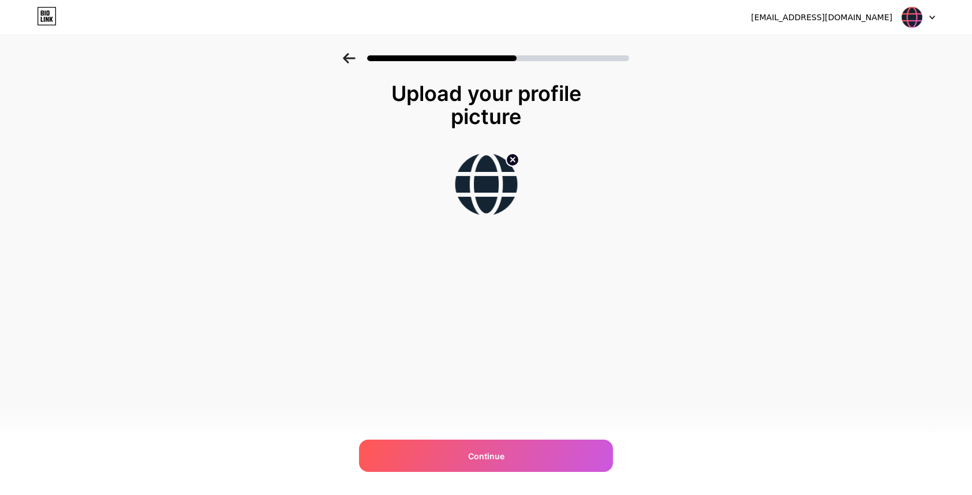
click at [512, 164] on circle at bounding box center [512, 160] width 13 height 13
click at [503, 177] on input "file" at bounding box center [486, 184] width 64 height 64
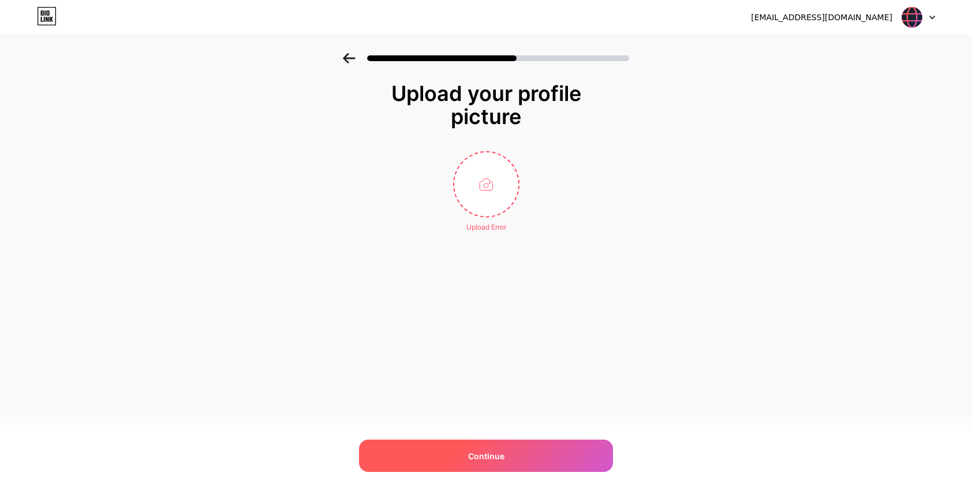
click at [508, 448] on div "Continue" at bounding box center [486, 456] width 254 height 32
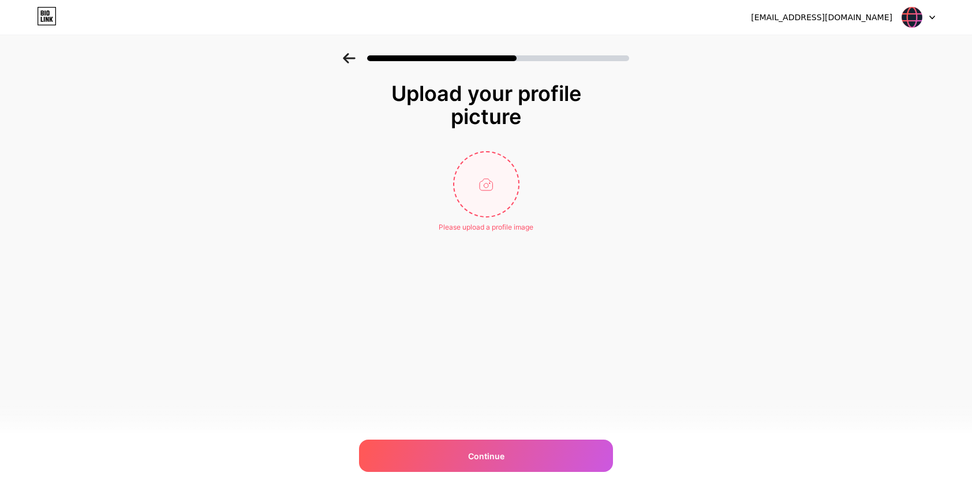
click at [489, 192] on input "file" at bounding box center [486, 184] width 64 height 64
click at [497, 195] on input "file" at bounding box center [486, 184] width 64 height 64
click at [502, 172] on input "file" at bounding box center [486, 184] width 64 height 64
type input "C:\fakepath\betmarino-sikayet.png"
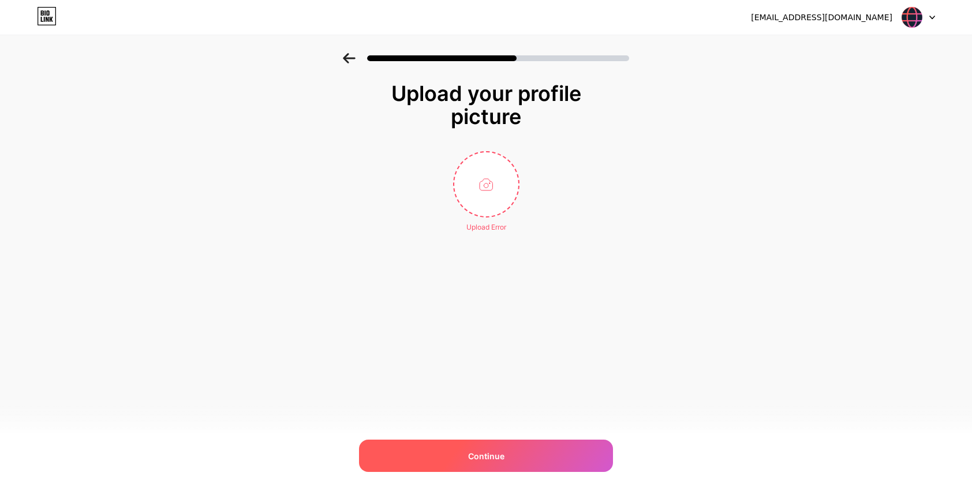
click at [487, 455] on span "Continue" at bounding box center [486, 456] width 36 height 12
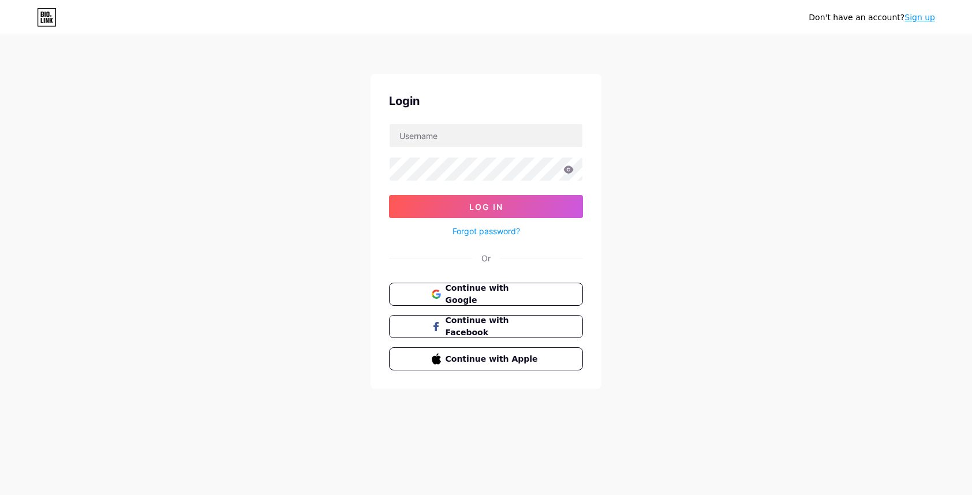
click at [683, 148] on div "Don't have an account? Sign up Login Log In Forgot password? Or Continue with G…" at bounding box center [486, 213] width 972 height 426
click at [506, 296] on span "Continue with Google" at bounding box center [492, 294] width 96 height 25
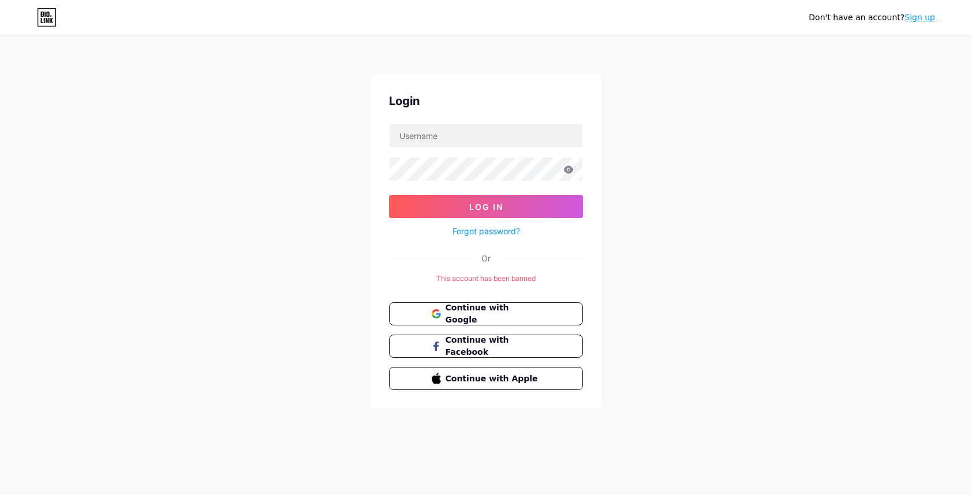
click at [524, 279] on div "This account has been banned" at bounding box center [486, 279] width 194 height 10
click at [404, 130] on input "text" at bounding box center [486, 135] width 193 height 23
click at [696, 118] on div "Don't have an account? Sign up Login Log In Forgot password? Or This account ha…" at bounding box center [486, 223] width 972 height 446
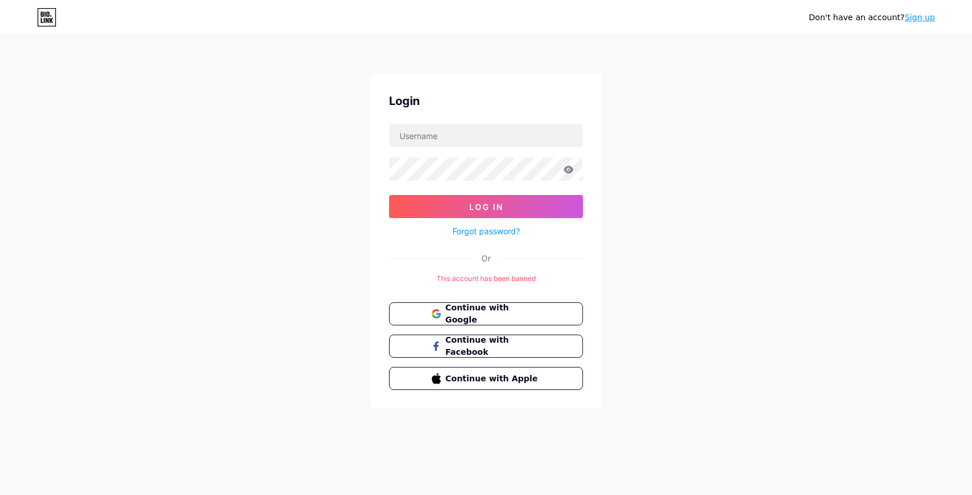
click at [929, 18] on link "Sign up" at bounding box center [919, 17] width 31 height 9
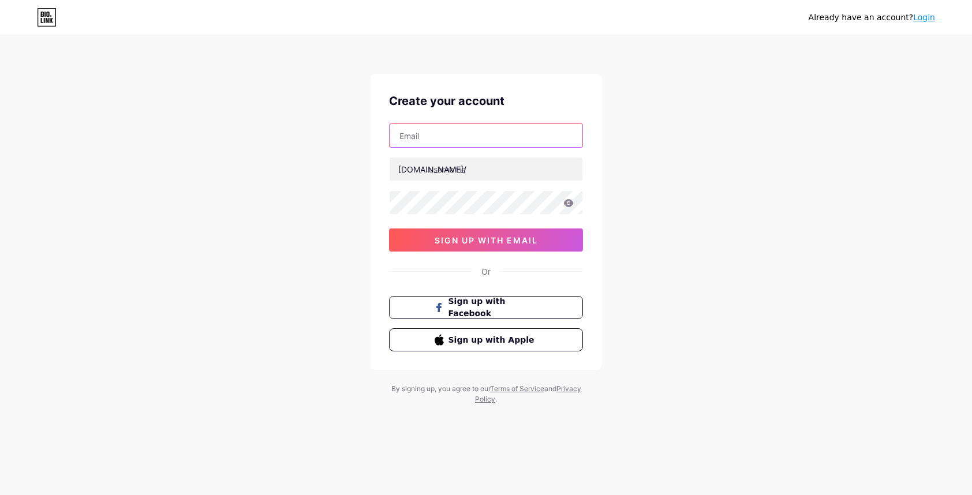
click at [497, 135] on input "text" at bounding box center [486, 135] width 193 height 23
click at [498, 262] on div "Create your account bio.link/ 0cAFcWeA7_h5xQIamtbdwnzuT4FUQ560SHfHfpj1mB9EdVUN0…" at bounding box center [486, 222] width 231 height 296
click at [500, 302] on span "Sign up with Facebook" at bounding box center [493, 307] width 91 height 25
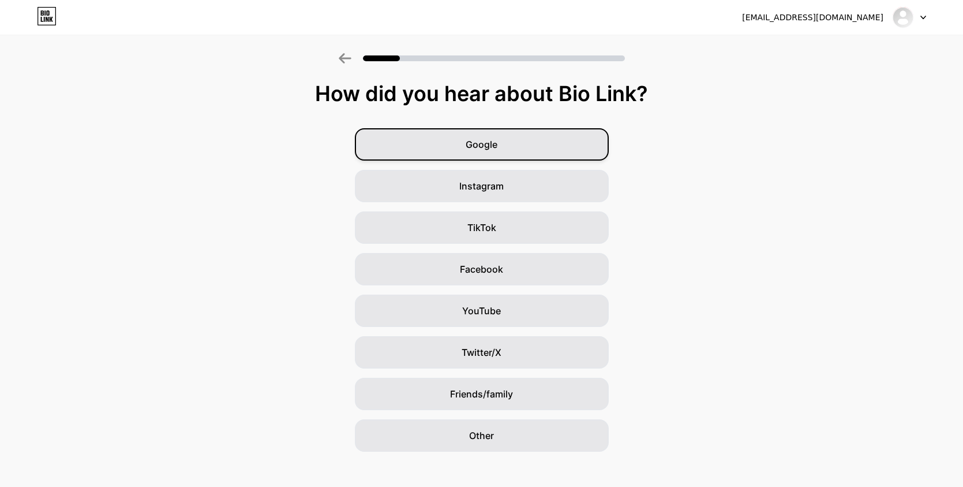
click at [467, 142] on div "Google" at bounding box center [482, 144] width 254 height 32
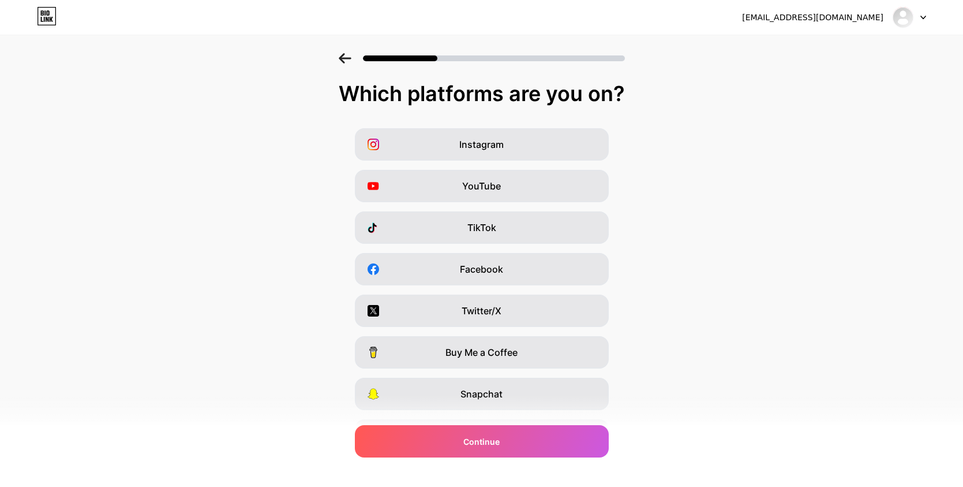
scroll to position [69, 0]
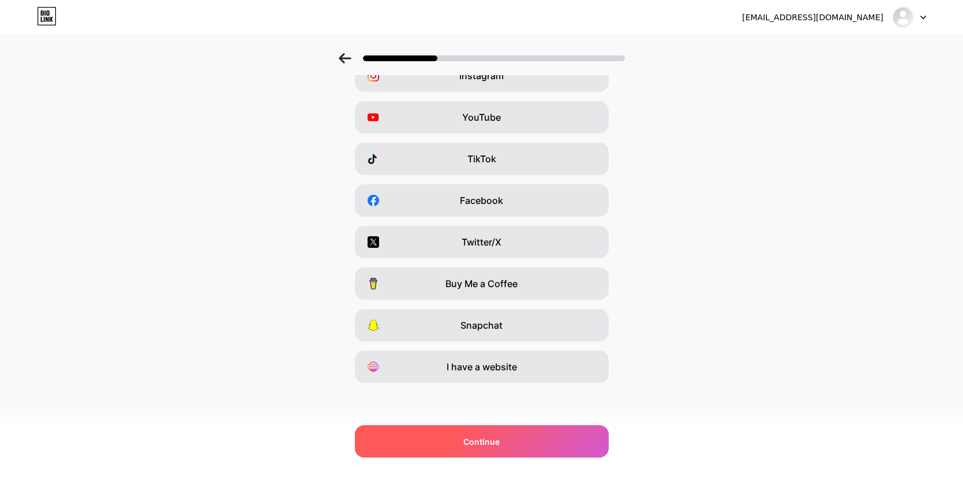
click at [493, 448] on div "Continue" at bounding box center [482, 441] width 254 height 32
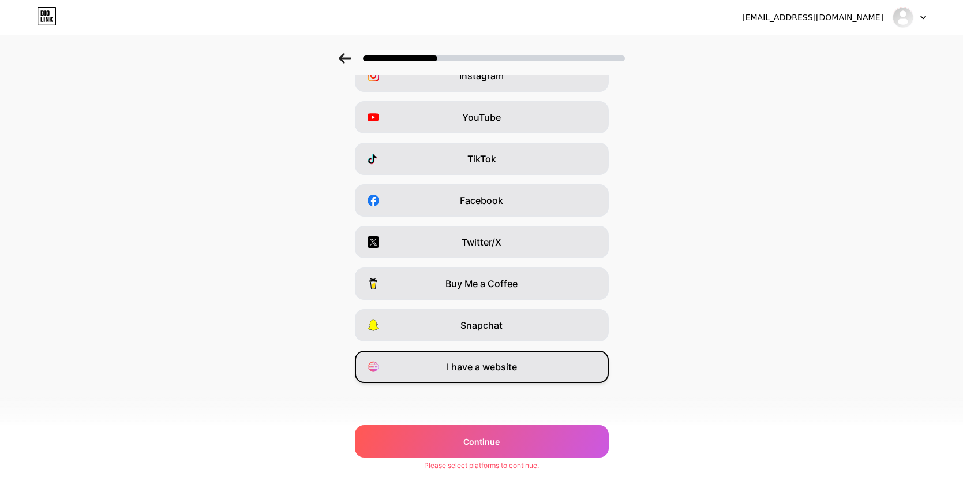
click at [498, 374] on div "I have a website" at bounding box center [482, 366] width 254 height 32
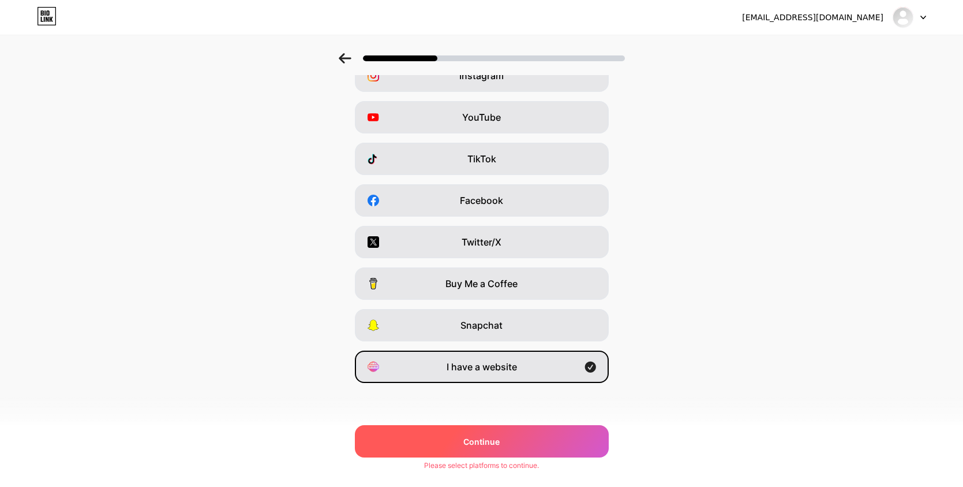
click at [495, 451] on div "Continue" at bounding box center [482, 441] width 254 height 32
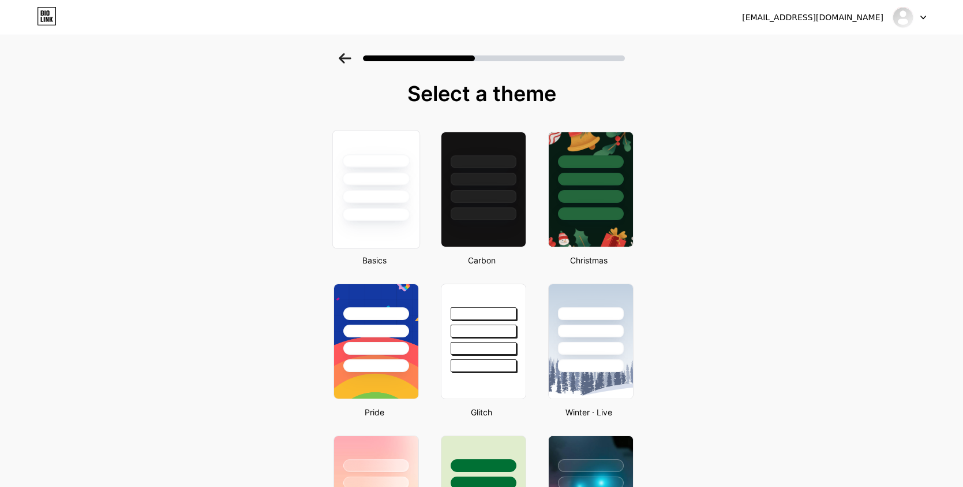
click at [401, 173] on div at bounding box center [376, 178] width 68 height 13
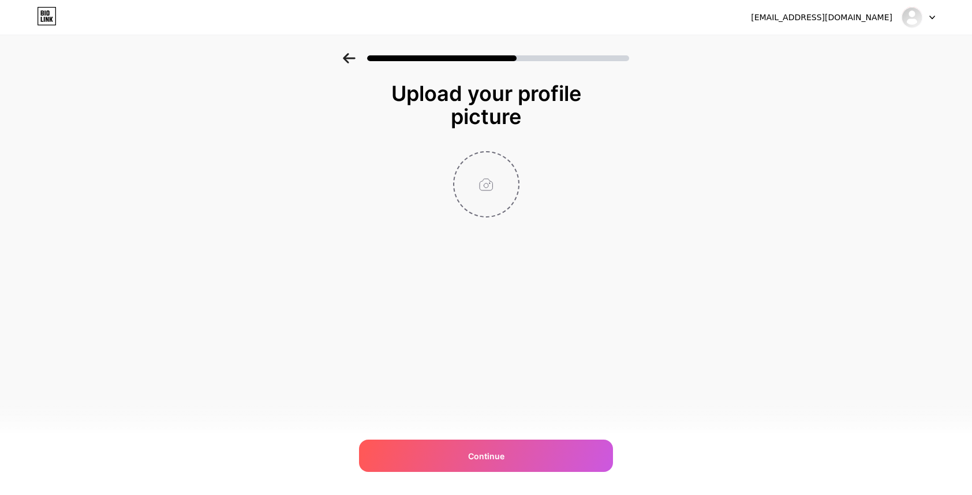
click at [497, 173] on input "file" at bounding box center [486, 184] width 64 height 64
type input "C:\fakepath\Adsız tasarım.jpg"
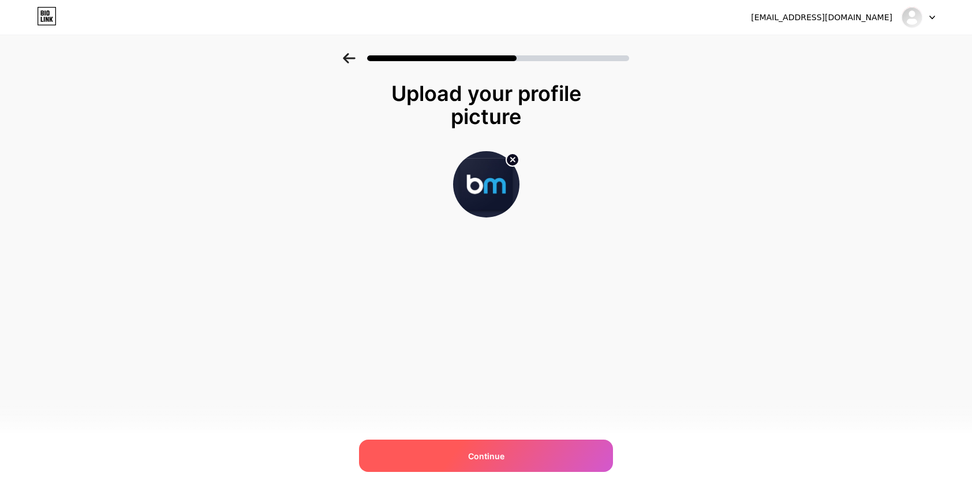
click at [498, 447] on div "Continue" at bounding box center [486, 456] width 254 height 32
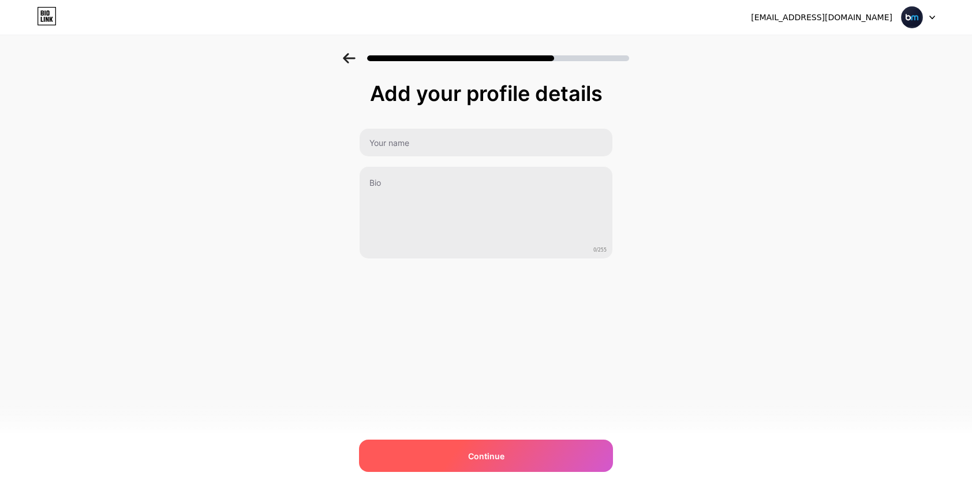
click at [477, 459] on span "Continue" at bounding box center [486, 456] width 36 height 12
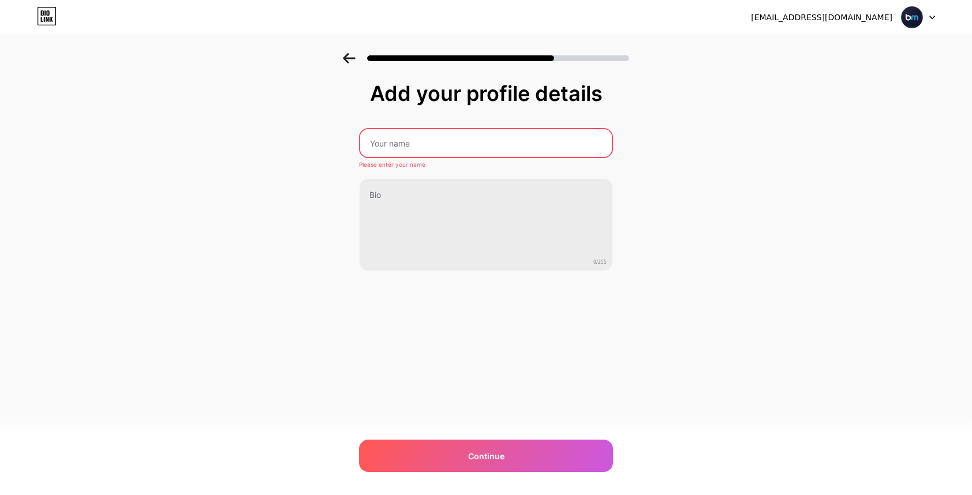
click at [426, 149] on input "text" at bounding box center [486, 143] width 252 height 28
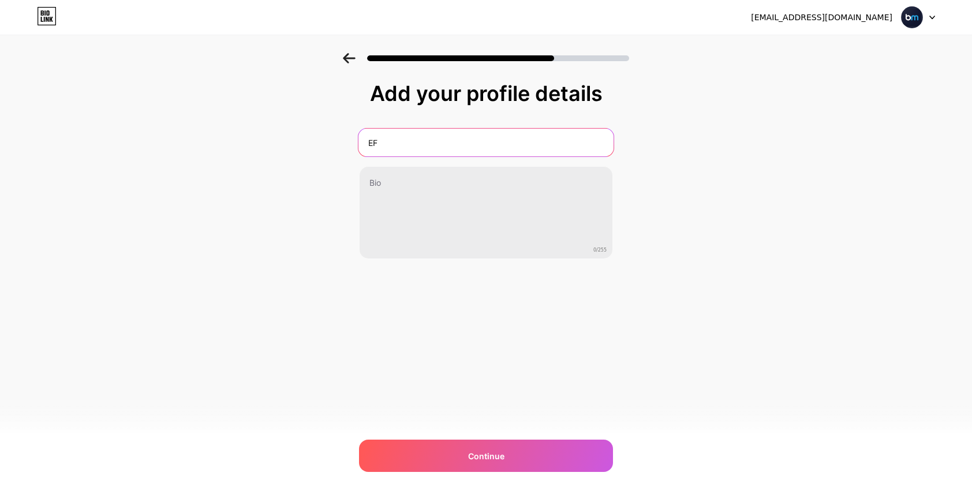
type input "E"
type input "Efe Karahan Marino"
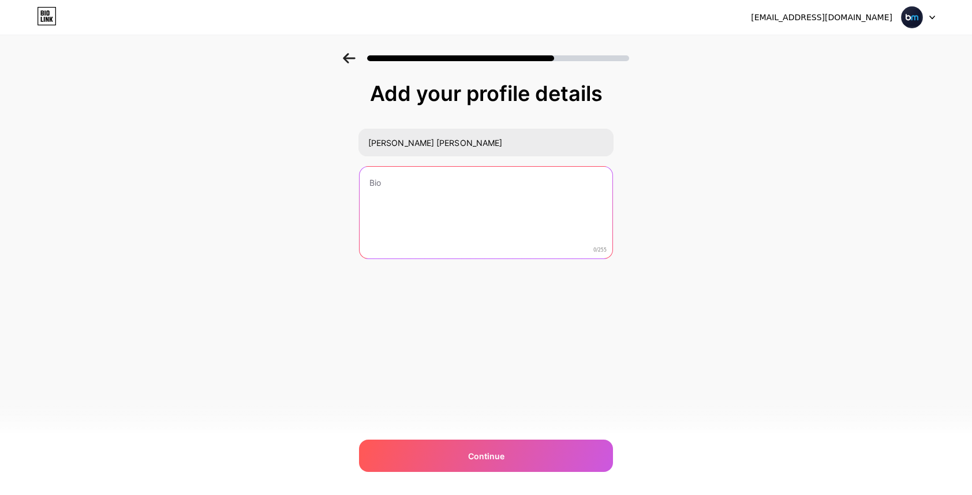
click at [459, 201] on textarea at bounding box center [486, 213] width 253 height 93
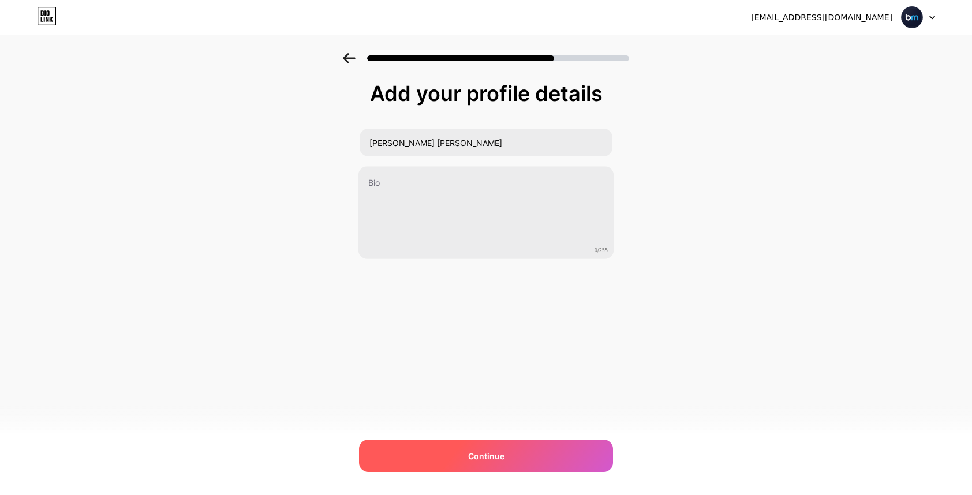
click at [468, 454] on span "Continue" at bounding box center [486, 456] width 36 height 12
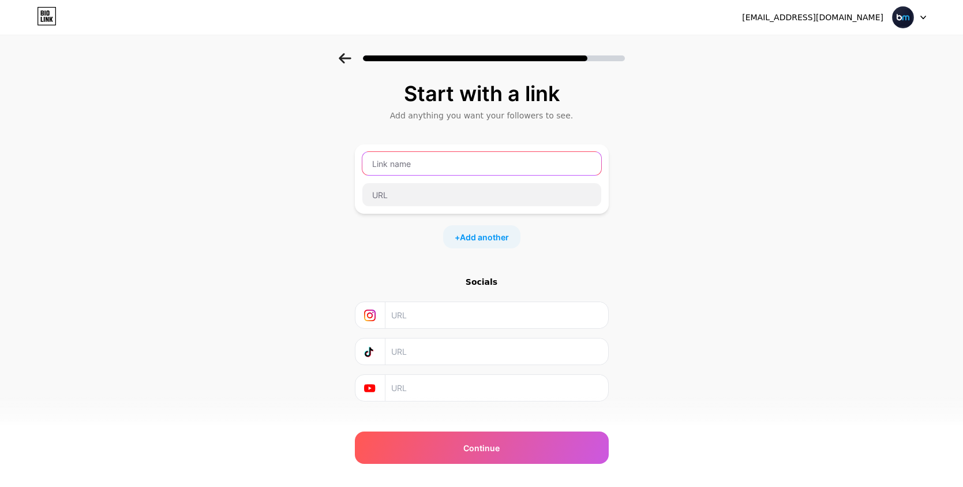
click at [436, 164] on input "text" at bounding box center [481, 163] width 239 height 23
type input "Betmarino"
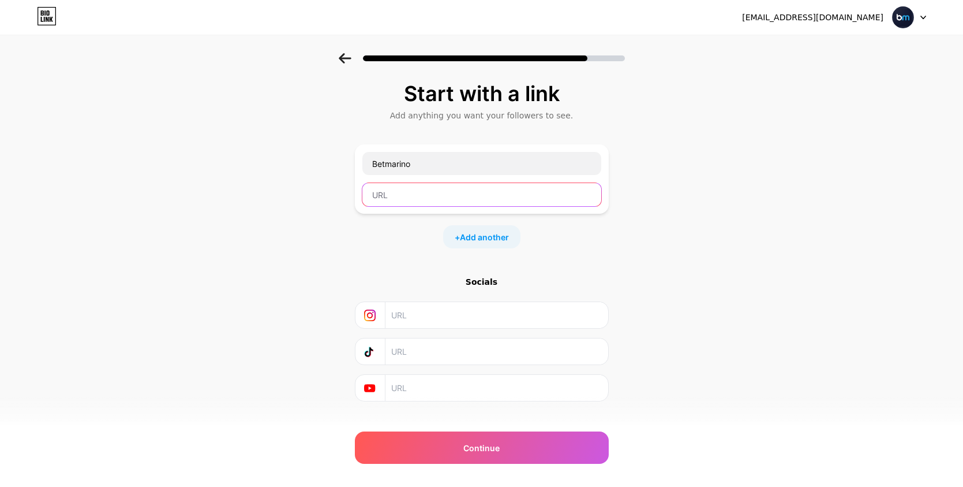
click at [475, 188] on input "text" at bounding box center [481, 194] width 239 height 23
paste input "[URL][DOMAIN_NAME]"
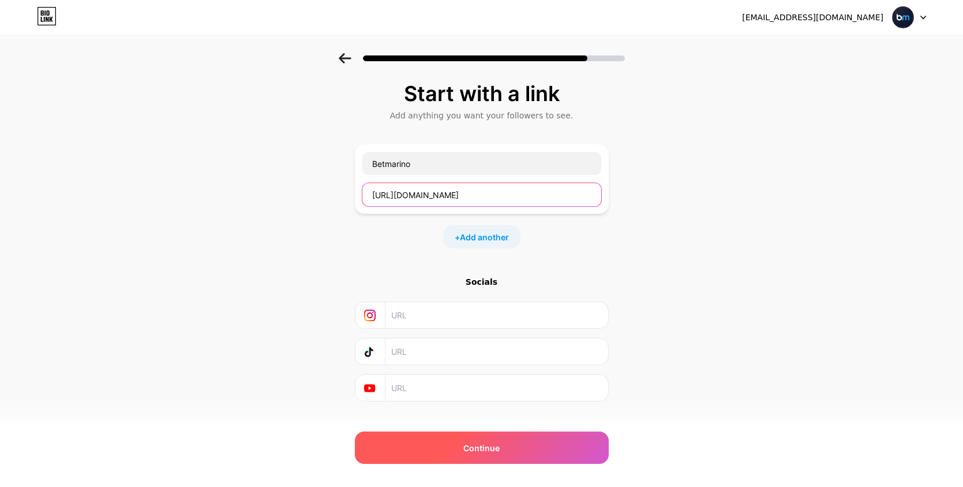
type input "[URL][DOMAIN_NAME]"
click at [451, 446] on div "Continue" at bounding box center [482, 447] width 254 height 32
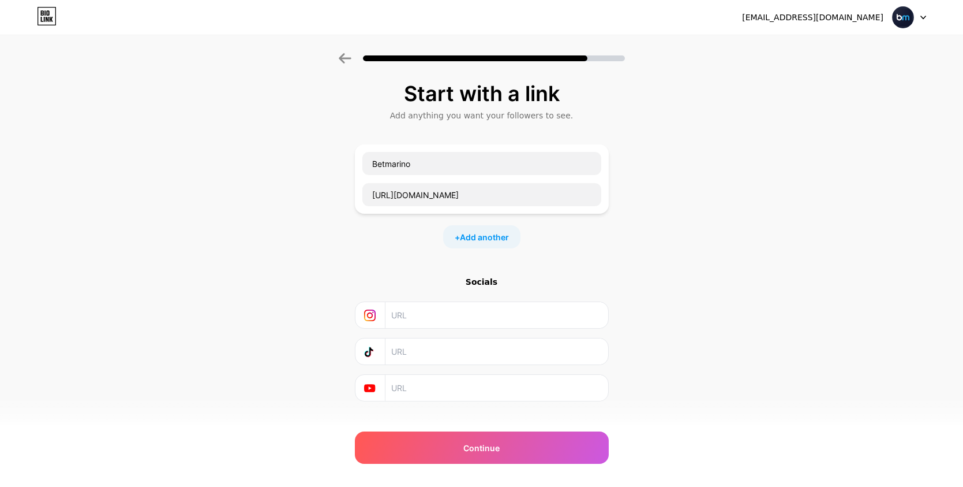
click at [452, 321] on input "text" at bounding box center [495, 315] width 209 height 26
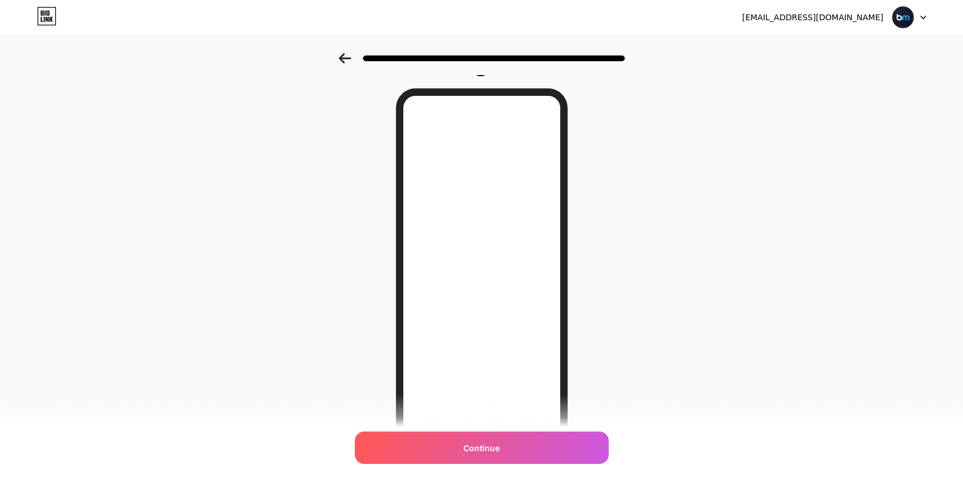
scroll to position [38, 0]
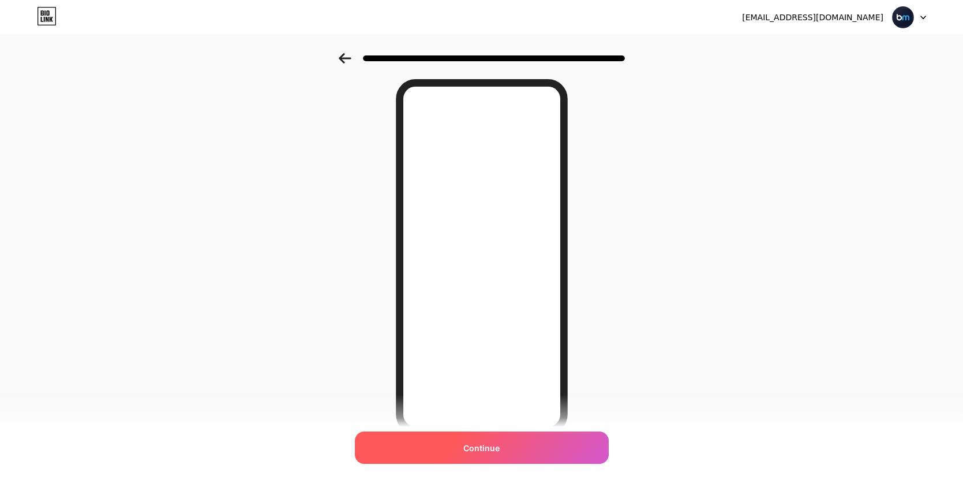
click at [491, 443] on span "Continue" at bounding box center [481, 447] width 36 height 12
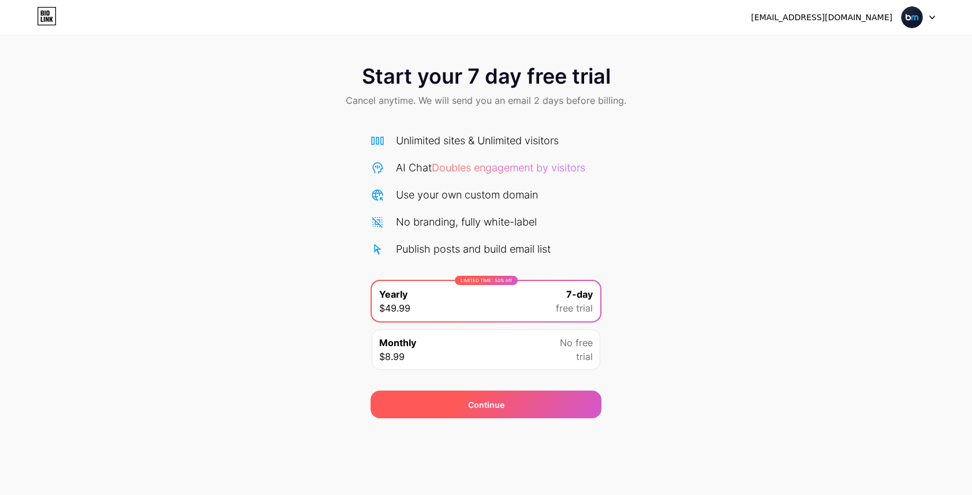
click at [493, 410] on div "Continue" at bounding box center [486, 405] width 36 height 12
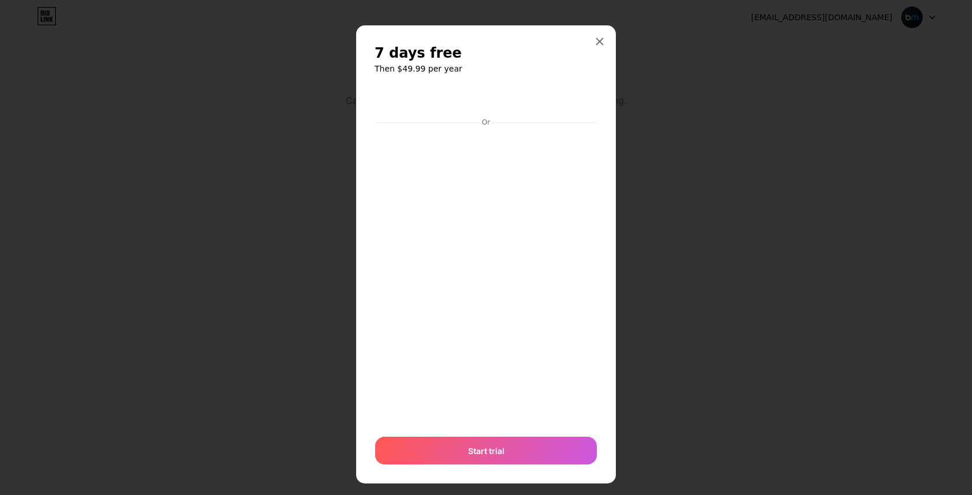
scroll to position [14, 0]
